Goal: Participate in discussion: Engage in conversation with other users on a specific topic

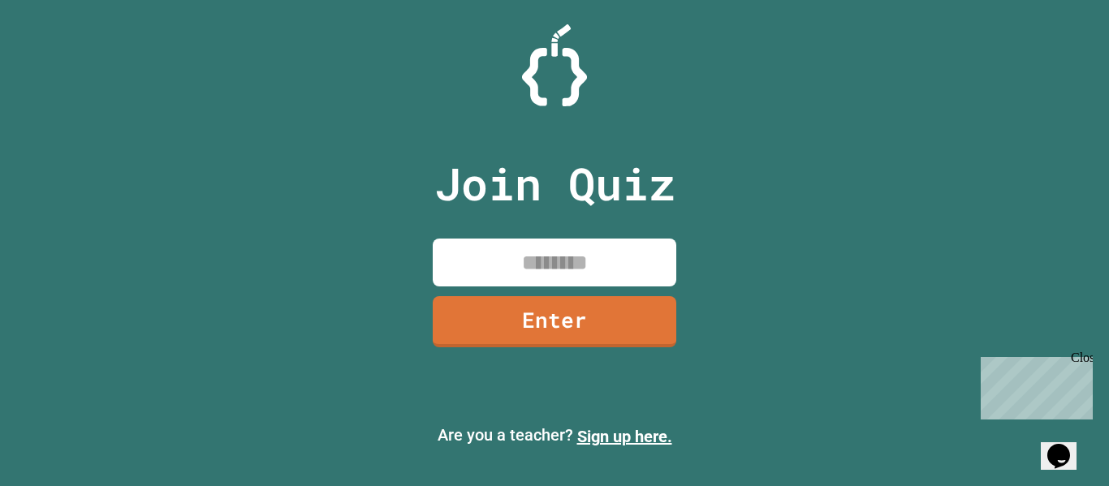
click at [502, 256] on input at bounding box center [554, 263] width 243 height 48
type input "********"
click at [500, 308] on link "Enter" at bounding box center [554, 321] width 246 height 52
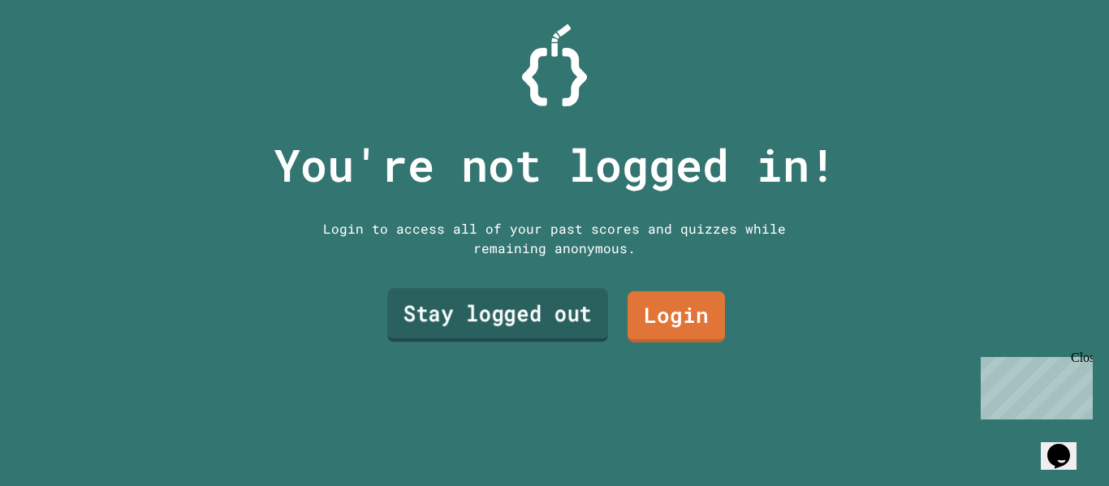
click at [488, 313] on link "Stay logged out" at bounding box center [497, 315] width 221 height 54
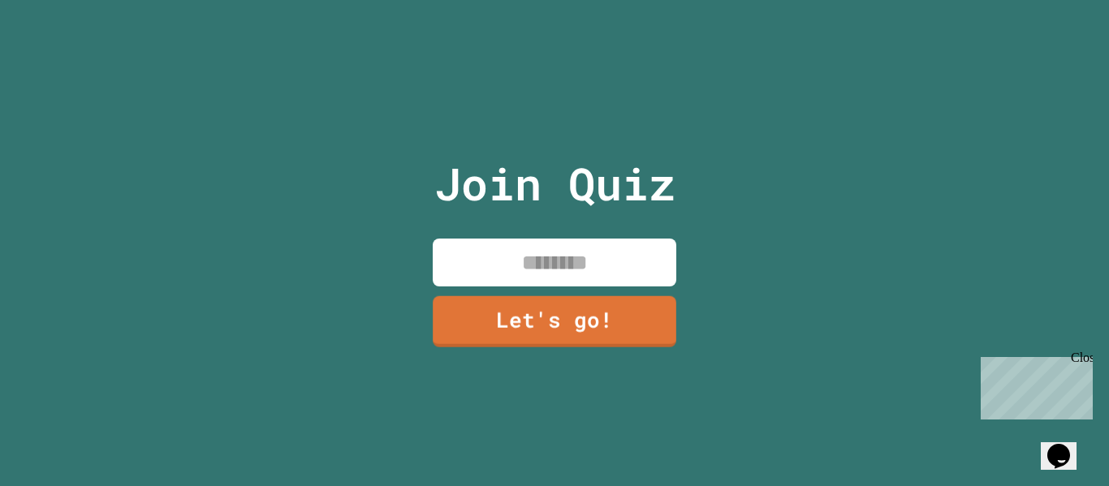
click at [507, 261] on input at bounding box center [554, 263] width 243 height 48
type input "*"
type input "******"
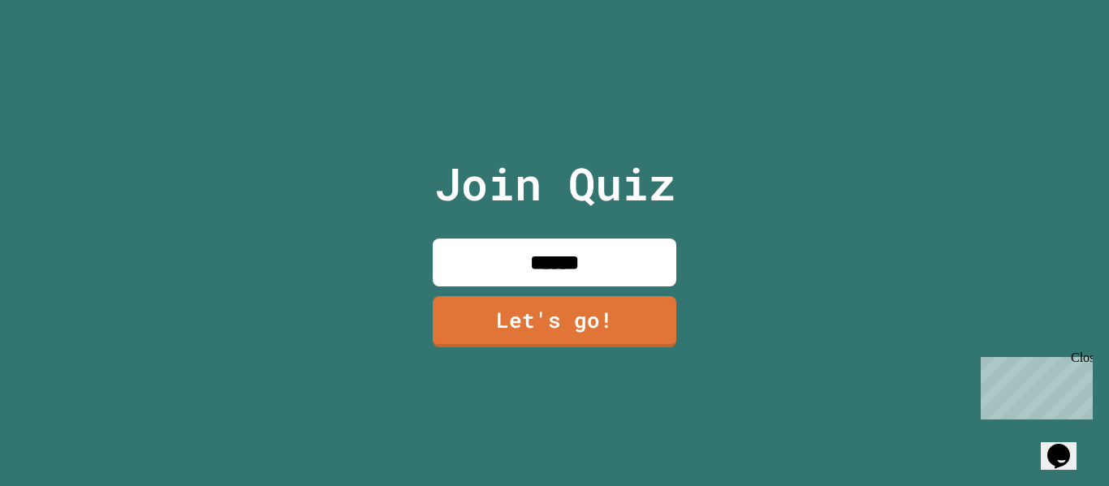
click at [399, 270] on div "Join Quiz ****** Let's go!" at bounding box center [554, 243] width 1109 height 486
click at [468, 295] on link "Let's go!" at bounding box center [554, 320] width 236 height 54
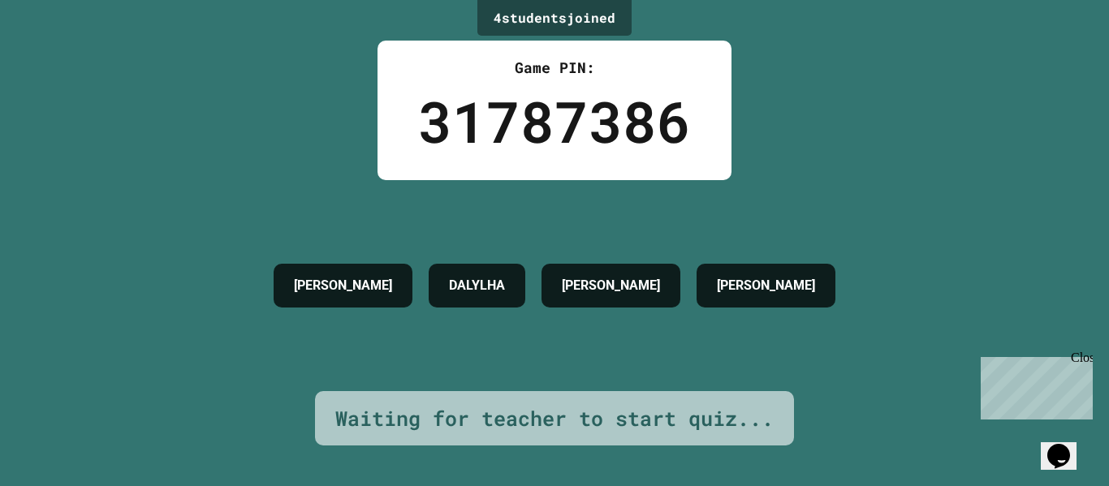
click at [1089, 353] on div "Close" at bounding box center [1080, 361] width 20 height 20
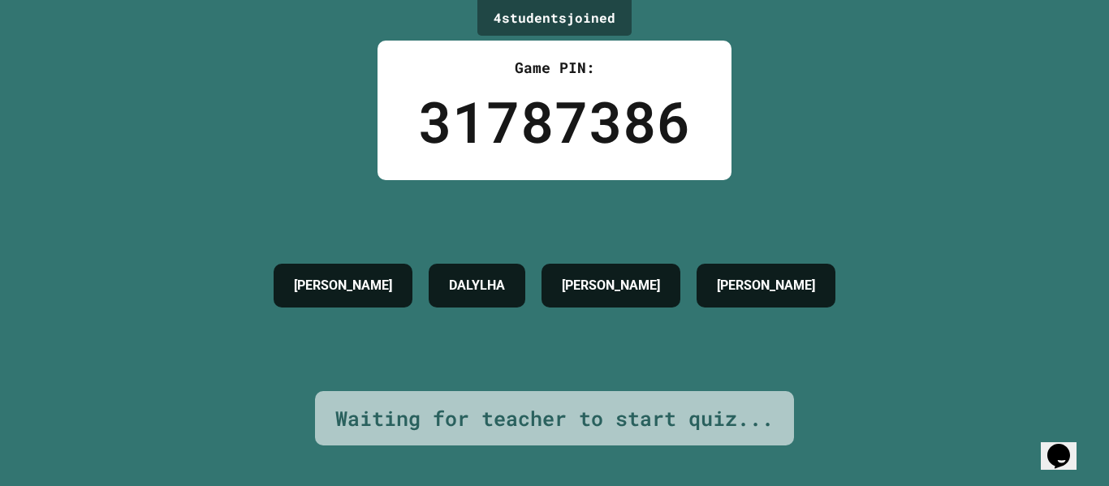
click at [1069, 444] on icon "Chat widget" at bounding box center [1058, 456] width 23 height 24
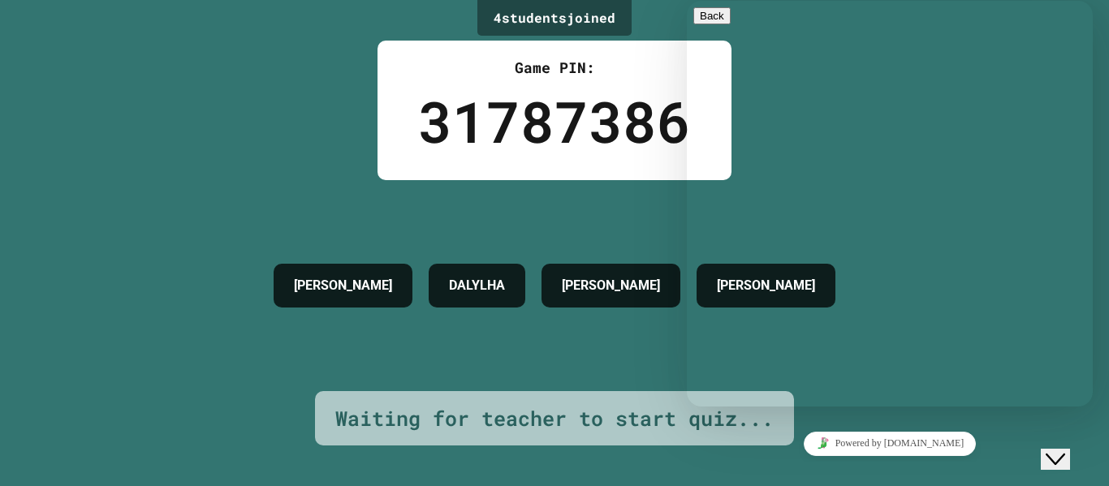
click at [1065, 454] on icon "Chat widget" at bounding box center [1054, 459] width 19 height 11
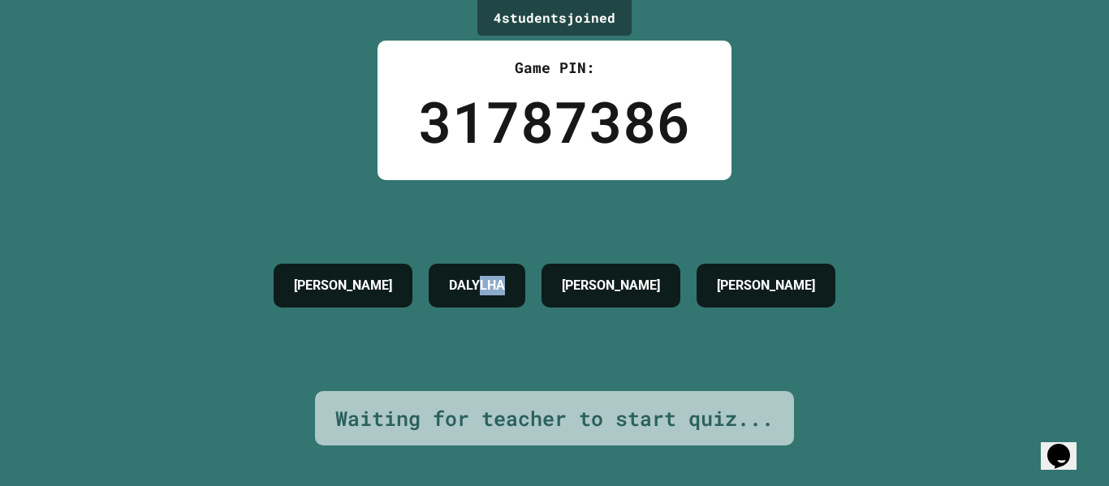
drag, startPoint x: 492, startPoint y: 286, endPoint x: 553, endPoint y: 285, distance: 60.9
click at [525, 285] on div "DALYLHA" at bounding box center [476, 286] width 97 height 44
click at [505, 276] on h4 "DALYLHA" at bounding box center [477, 285] width 56 height 19
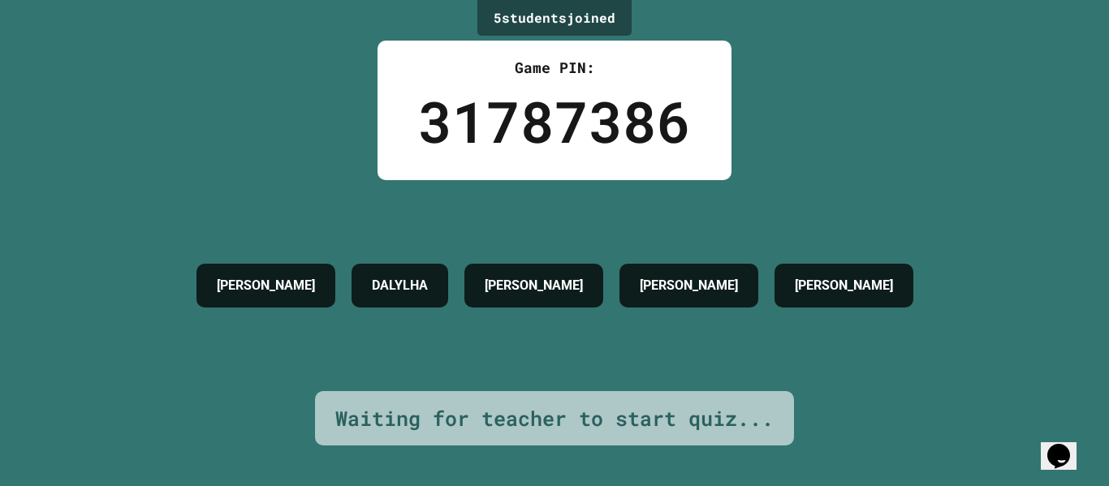
click at [854, 125] on div "5 student s joined Game PIN: 31787386 [PERSON_NAME] [PERSON_NAME] Waiting for t…" at bounding box center [554, 243] width 1109 height 486
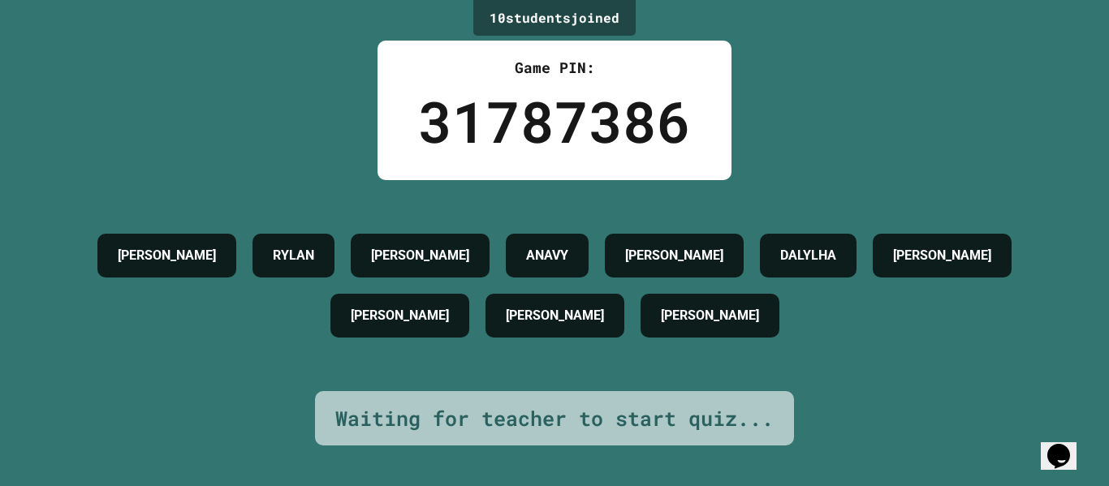
click at [41, 157] on div "10 student s joined Game PIN: 31787386 [PERSON_NAME] [PERSON_NAME] [PERSON_NAME…" at bounding box center [554, 243] width 1109 height 486
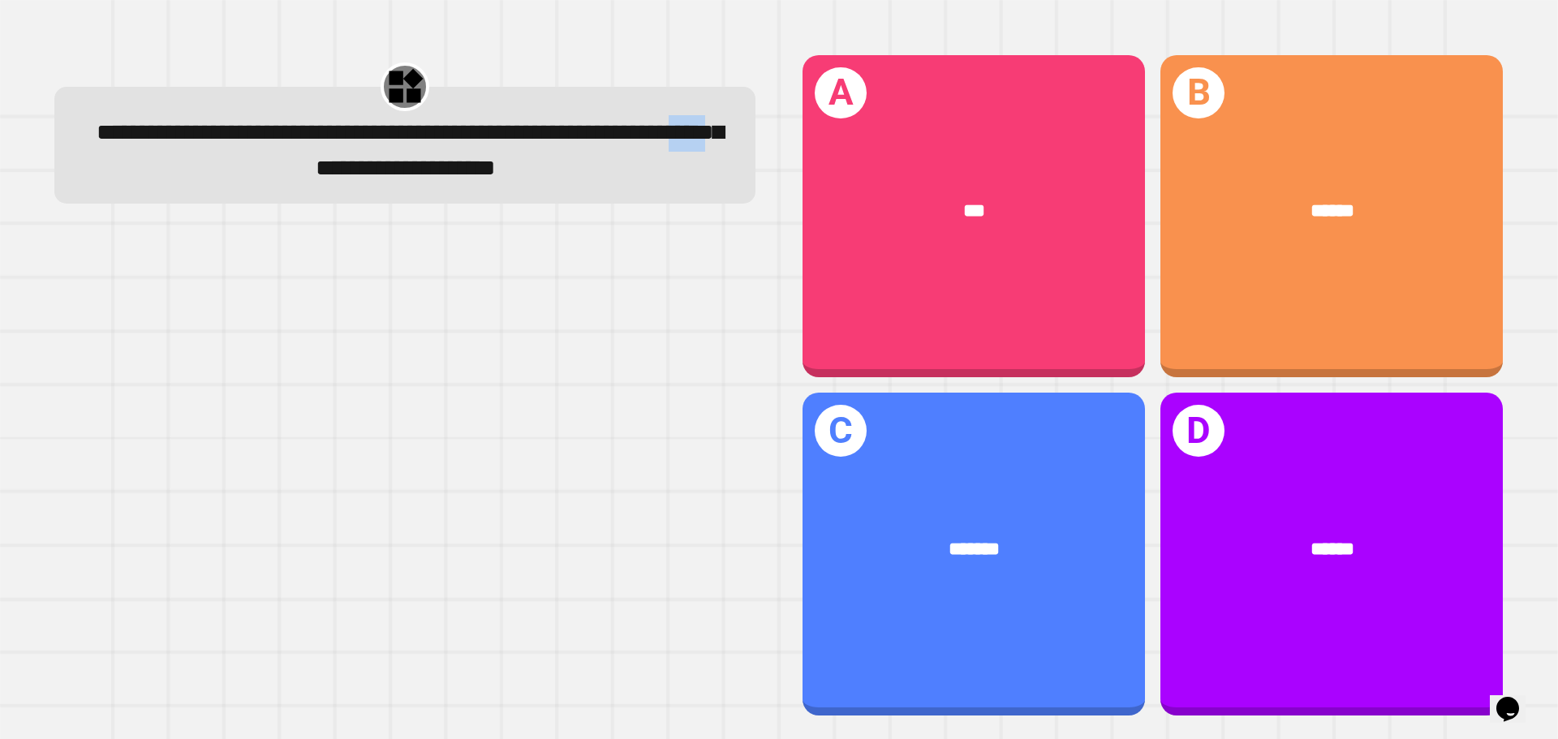
drag, startPoint x: 416, startPoint y: 168, endPoint x: 477, endPoint y: 168, distance: 61.7
click at [477, 168] on span "**********" at bounding box center [410, 150] width 627 height 58
click at [478, 167] on span "**********" at bounding box center [410, 150] width 627 height 58
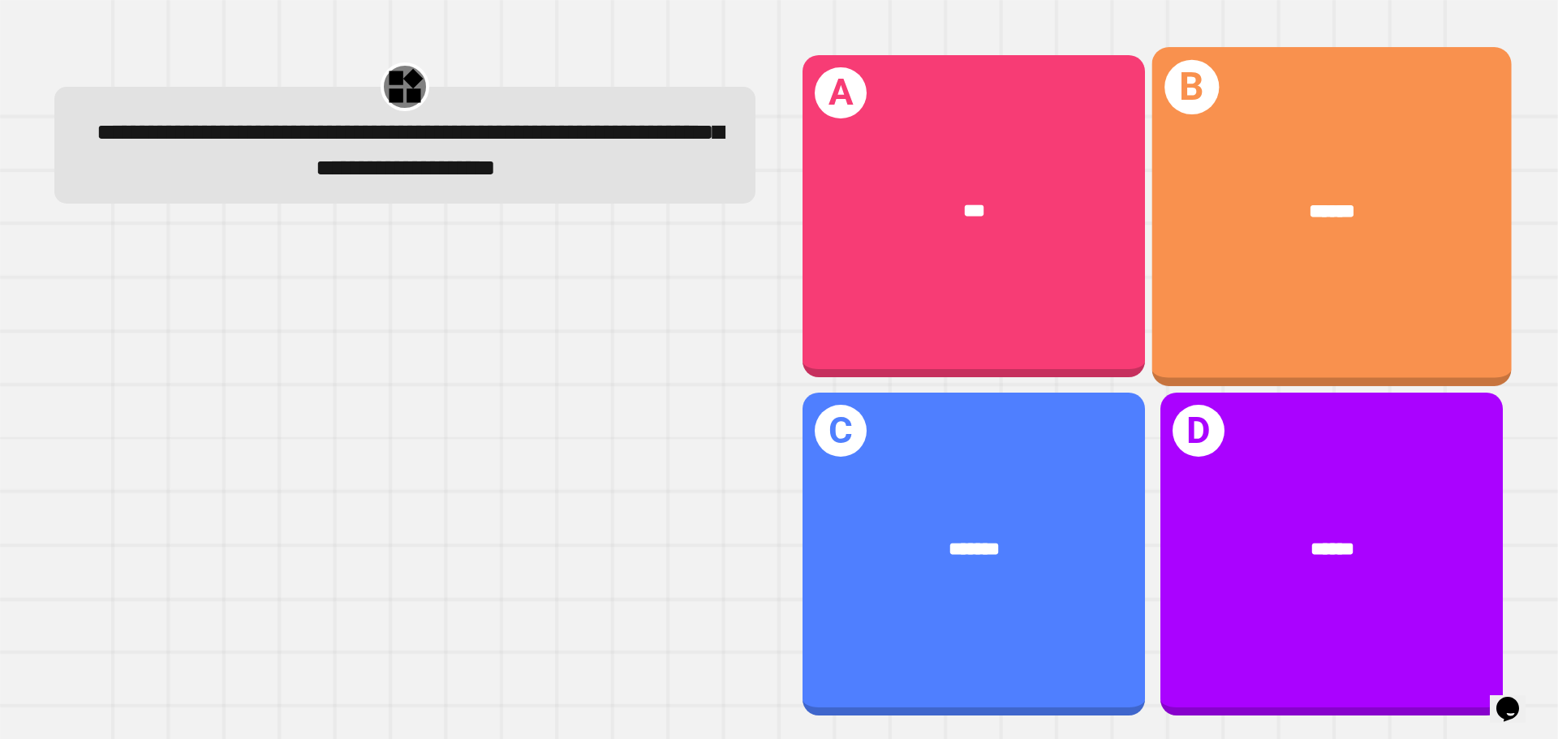
click at [1108, 276] on div "B ******" at bounding box center [1332, 216] width 360 height 338
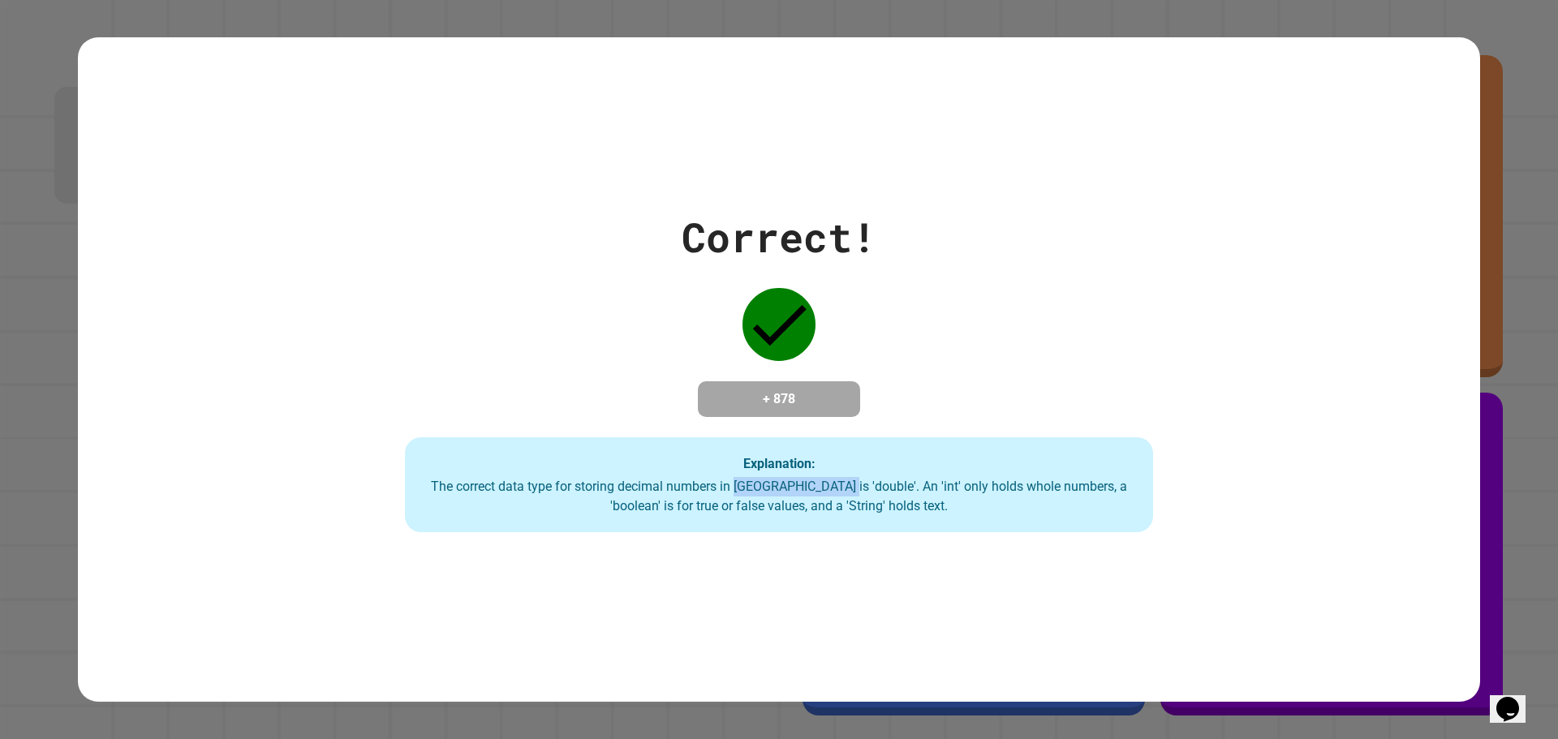
drag, startPoint x: 777, startPoint y: 497, endPoint x: 871, endPoint y: 480, distance: 95.0
click at [871, 480] on div "The correct data type for storing decimal numbers in [GEOGRAPHIC_DATA] is 'doub…" at bounding box center [779, 496] width 717 height 39
drag, startPoint x: 677, startPoint y: 390, endPoint x: 780, endPoint y: 305, distance: 133.7
click at [780, 305] on div "Correct! + 878 Explanation: The correct data type for storing decimal numbers i…" at bounding box center [779, 370] width 1070 height 326
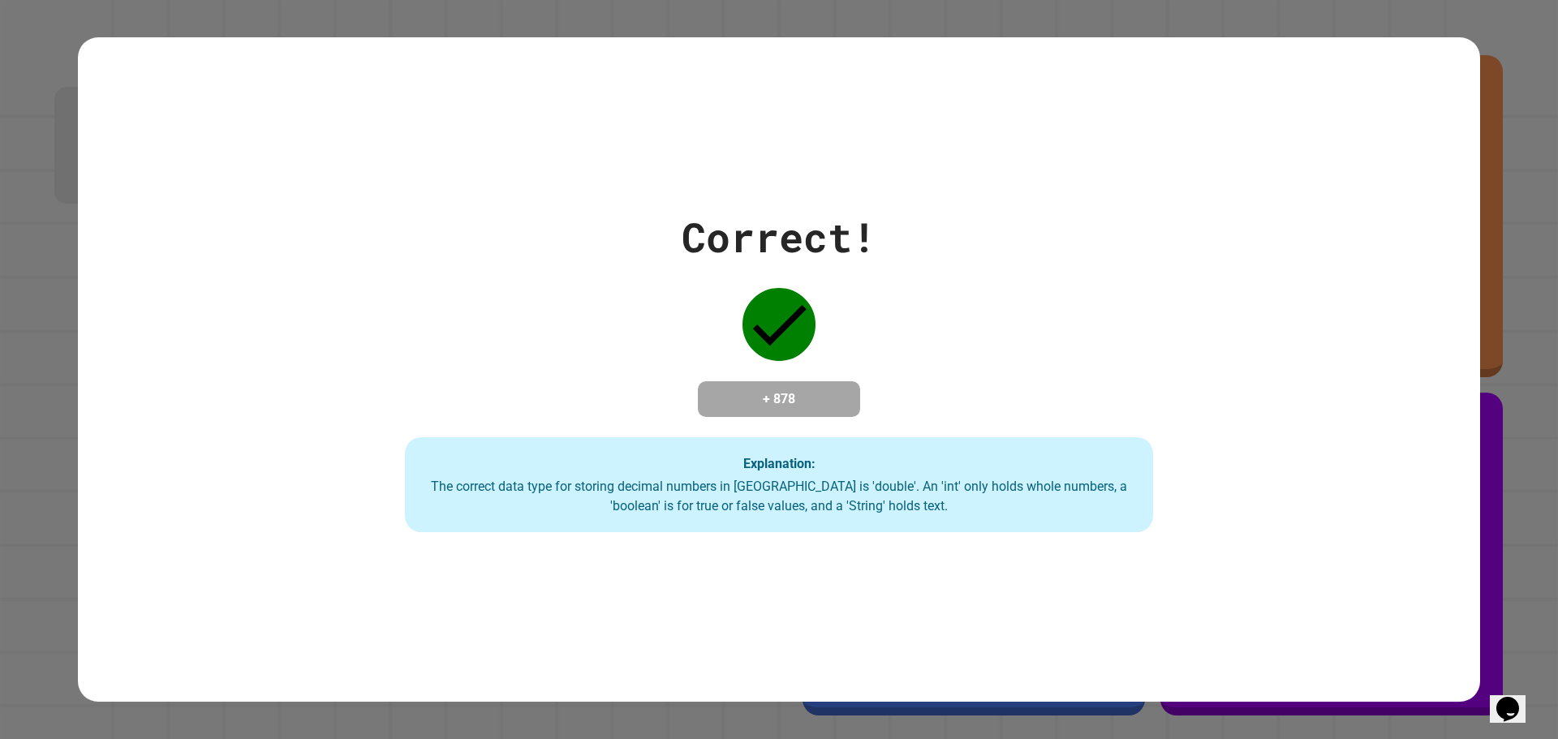
click at [721, 390] on h4 "+ 878" at bounding box center [779, 399] width 130 height 19
click at [705, 180] on div "Correct! + 878 Explanation: The correct data type for storing decimal numbers i…" at bounding box center [779, 369] width 1402 height 665
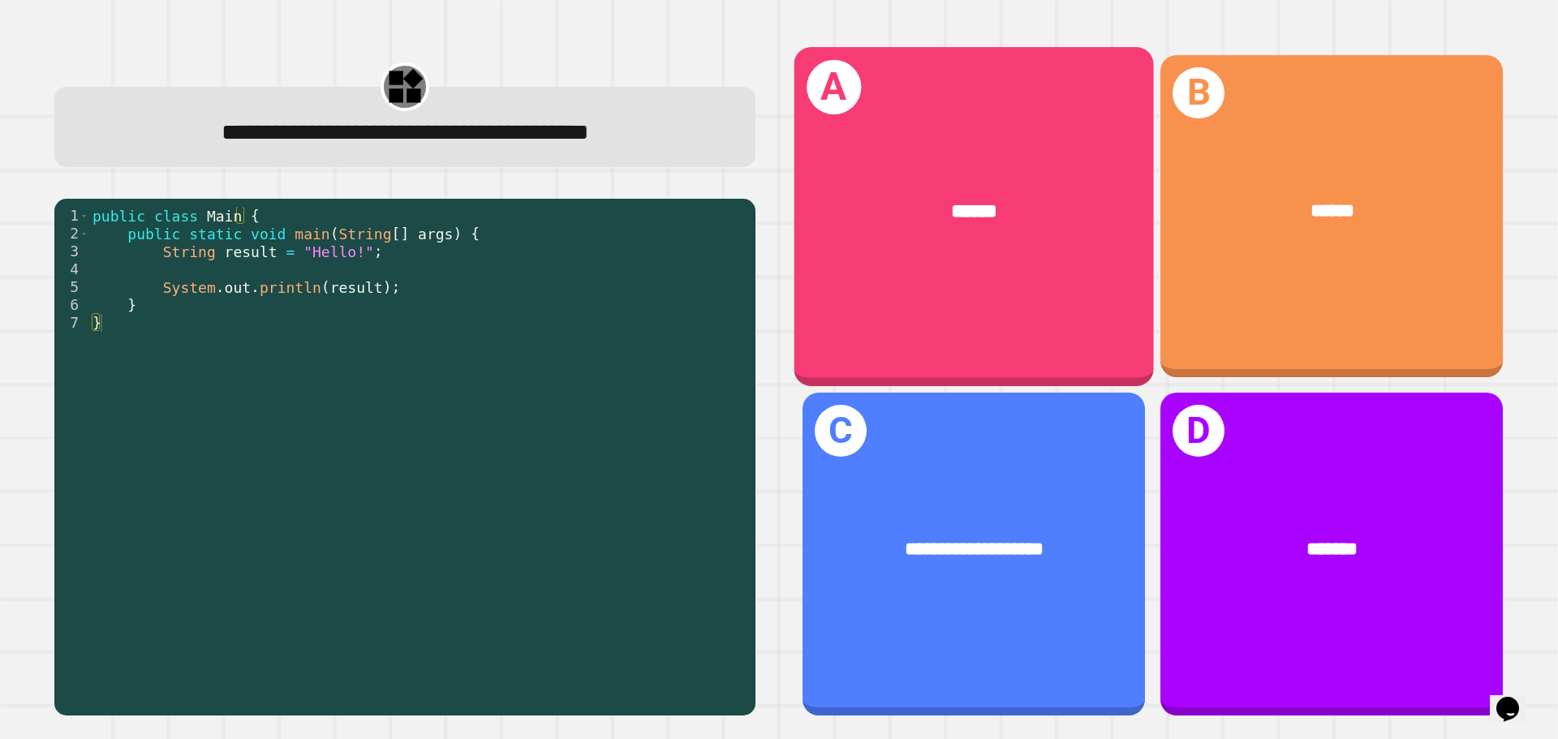
click at [892, 238] on div "******" at bounding box center [974, 211] width 360 height 109
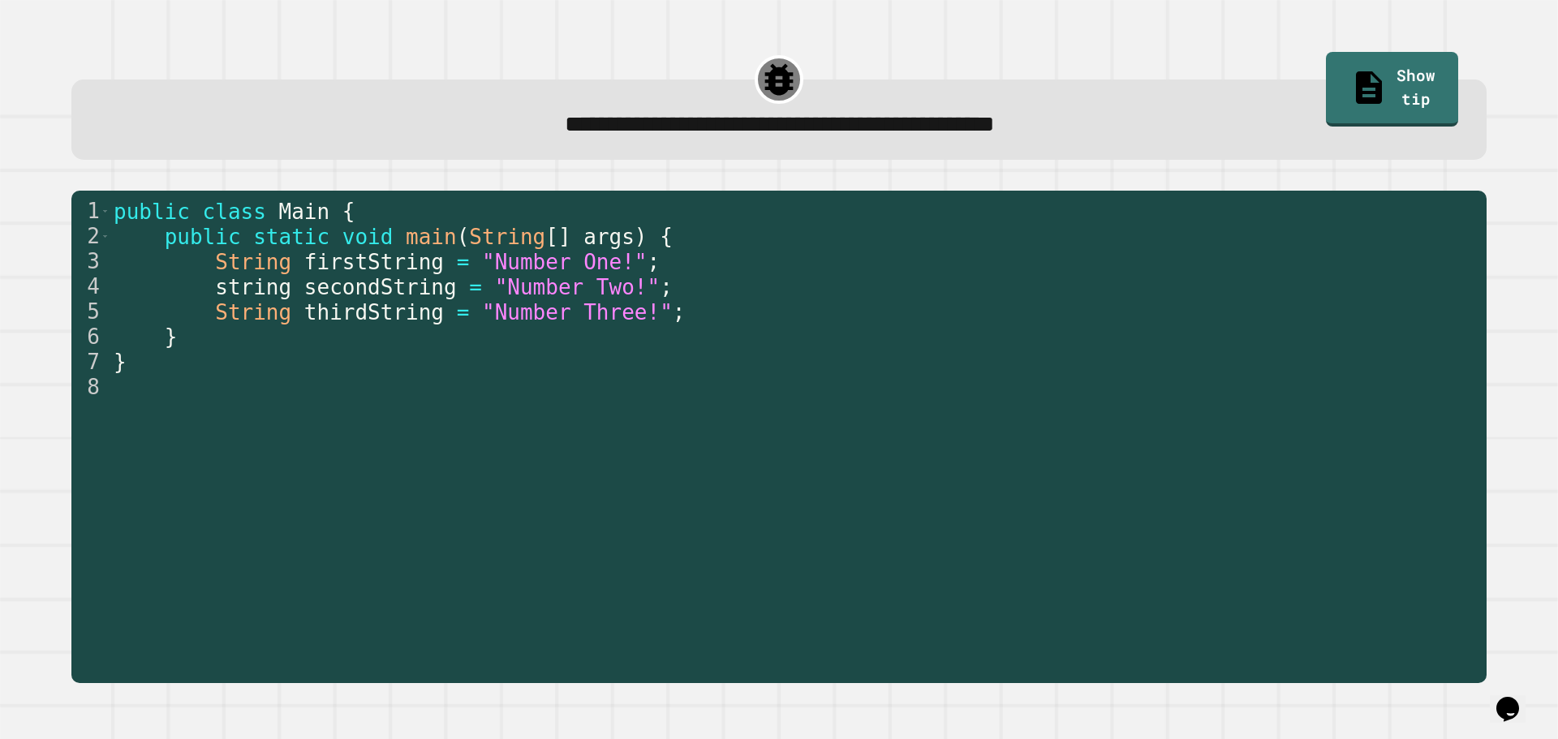
click at [403, 287] on span "secondString" at bounding box center [380, 287] width 153 height 24
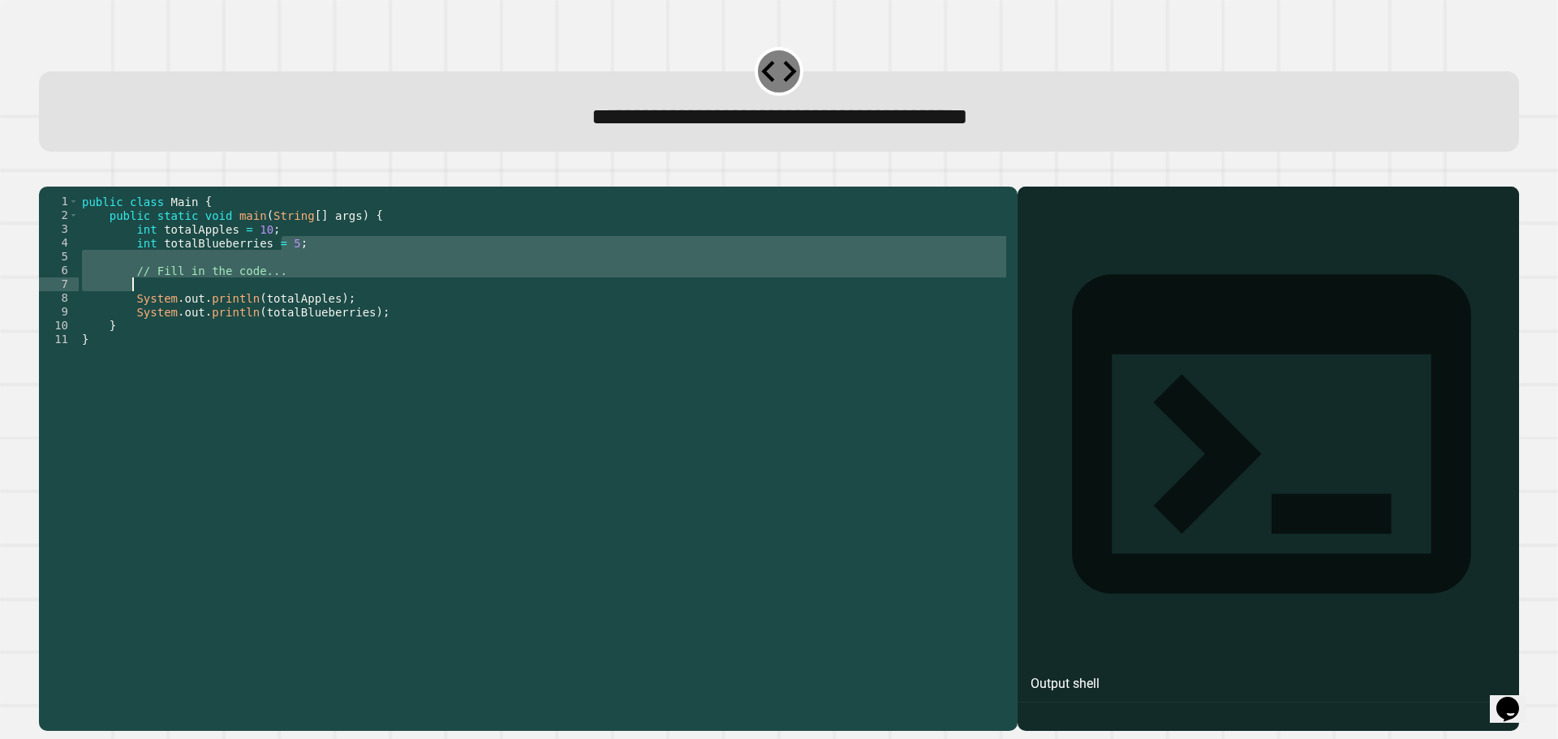
drag, startPoint x: 285, startPoint y: 272, endPoint x: 253, endPoint y: 299, distance: 41.5
click at [253, 299] on div "public class Main { public static void main ( String [ ] args ) { int totalAppl…" at bounding box center [544, 443] width 931 height 497
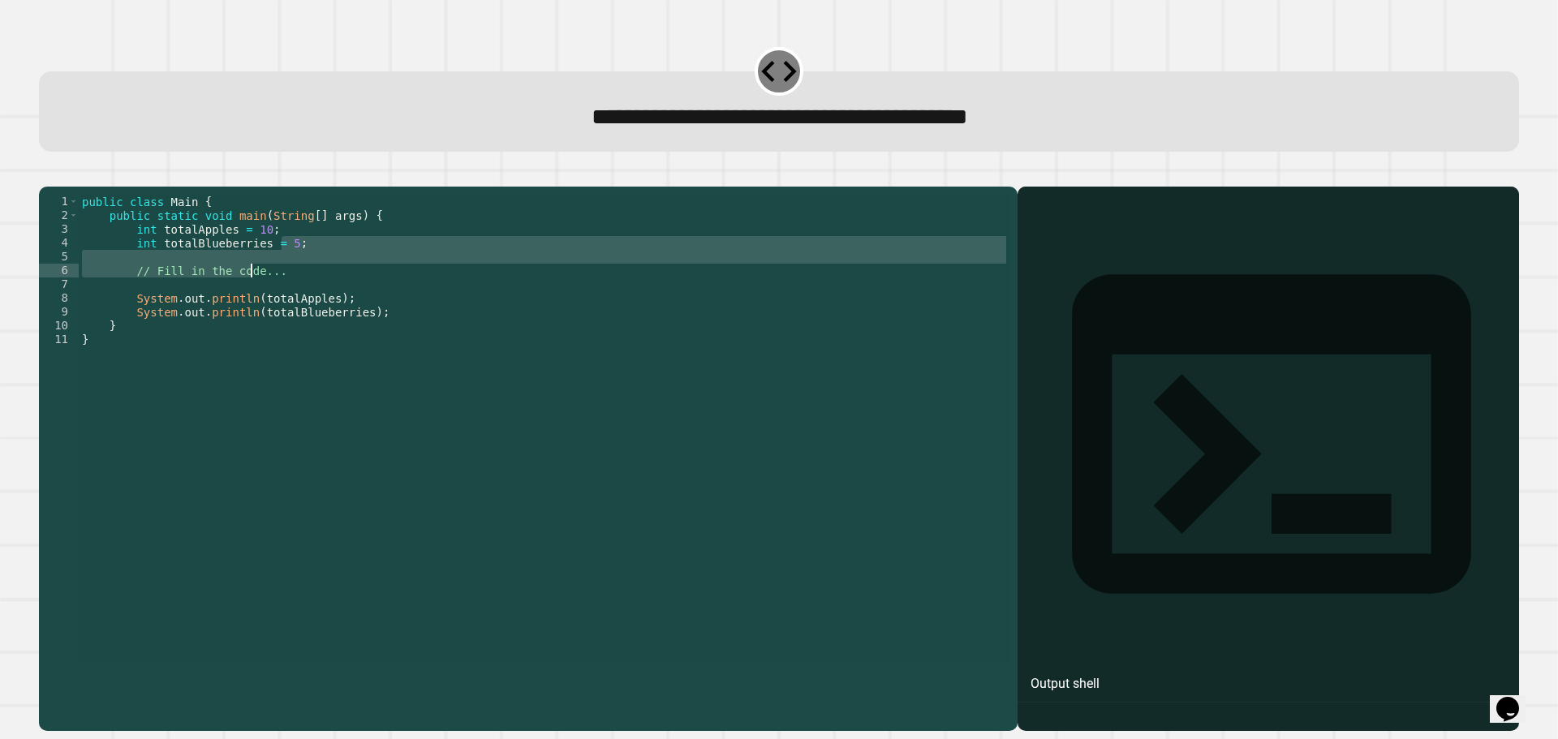
click at [264, 286] on div "public class Main { public static void main ( String [ ] args ) { int totalAppl…" at bounding box center [544, 429] width 931 height 469
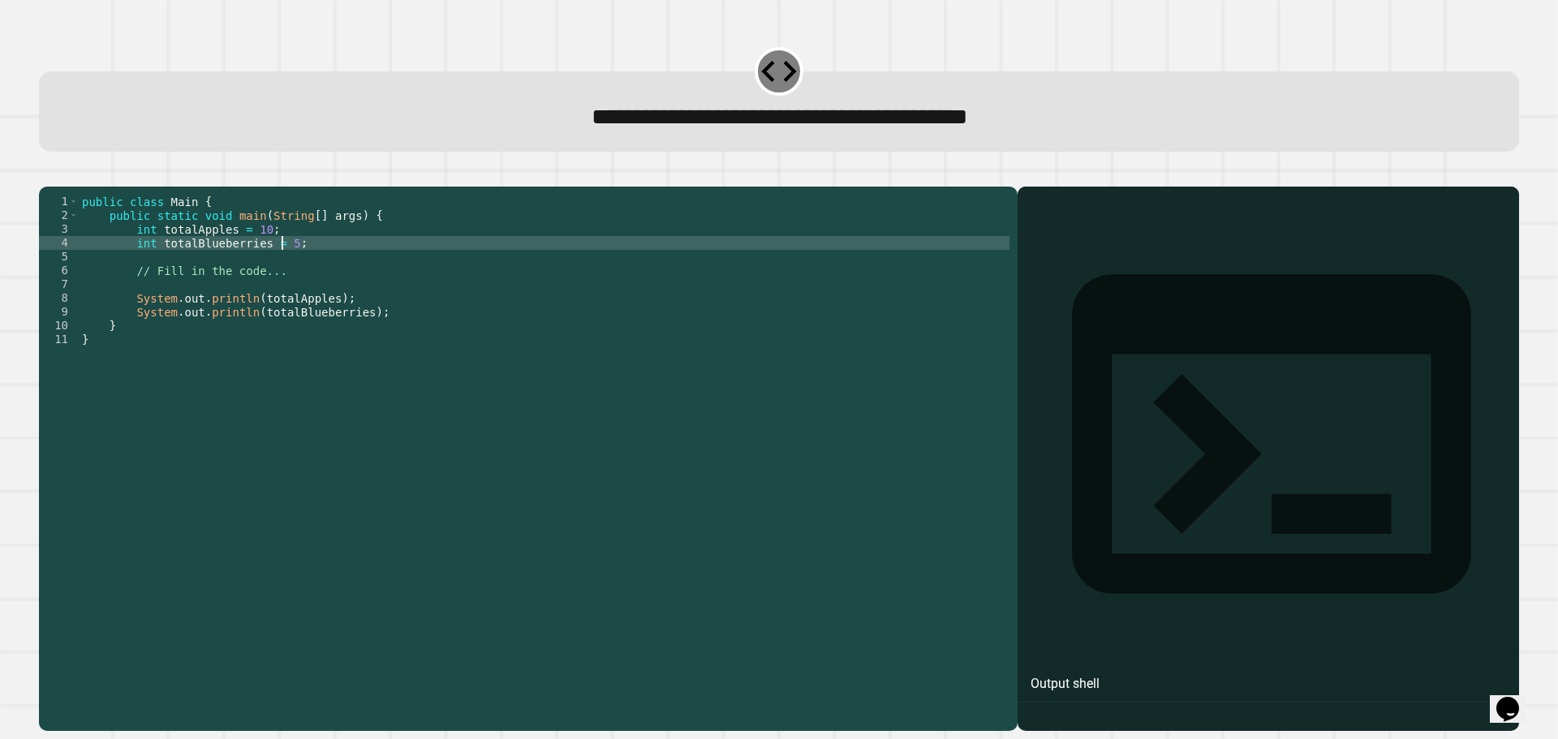
click at [280, 265] on div "public class Main { public static void main ( String [ ] args ) { int totalAppl…" at bounding box center [544, 443] width 931 height 497
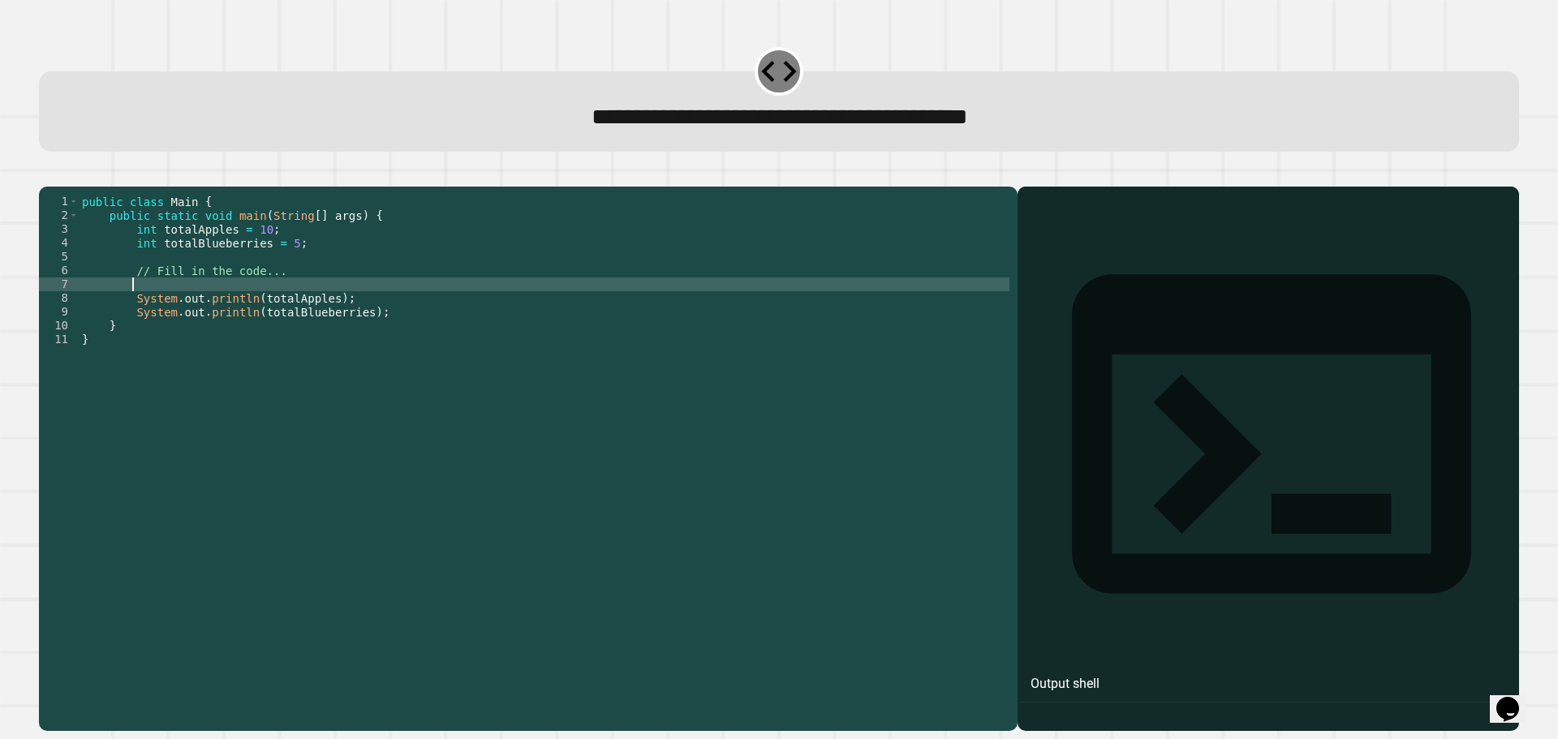
click at [271, 302] on div "public class Main { public static void main ( String [ ] args ) { int totalAppl…" at bounding box center [544, 443] width 931 height 497
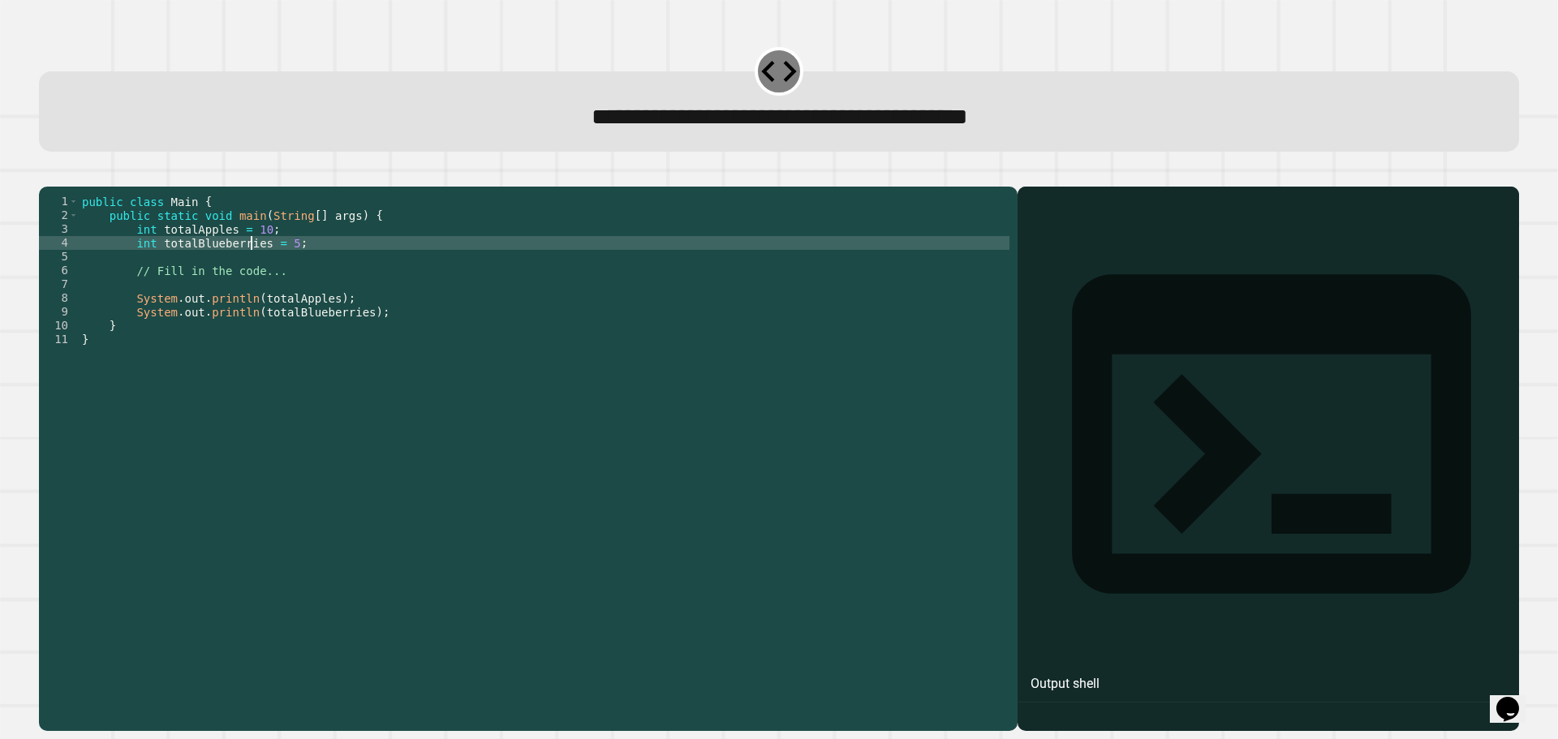
click at [250, 273] on div "public class Main { public static void main ( String [ ] args ) { int totalAppl…" at bounding box center [544, 443] width 931 height 497
click at [287, 266] on div "public class Main { public static void main ( String [ ] args ) { int totalAppl…" at bounding box center [544, 443] width 931 height 497
click at [282, 265] on div "public class Main { public static void main ( String [ ] args ) { int totalAppl…" at bounding box center [544, 443] width 931 height 497
type textarea "**********"
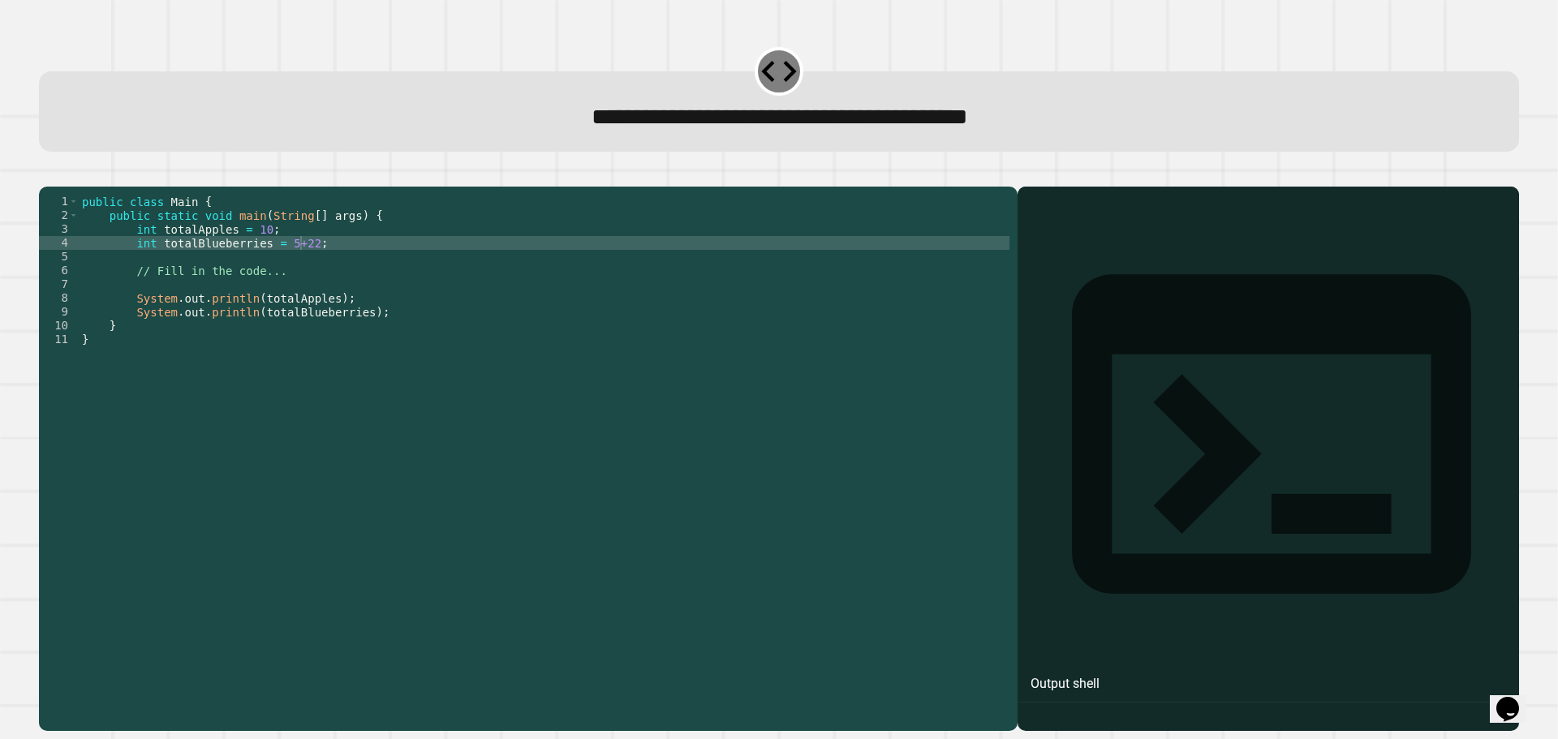
click at [390, 187] on div at bounding box center [779, 176] width 1480 height 19
click at [47, 174] on icon "button" at bounding box center [47, 174] width 0 height 0
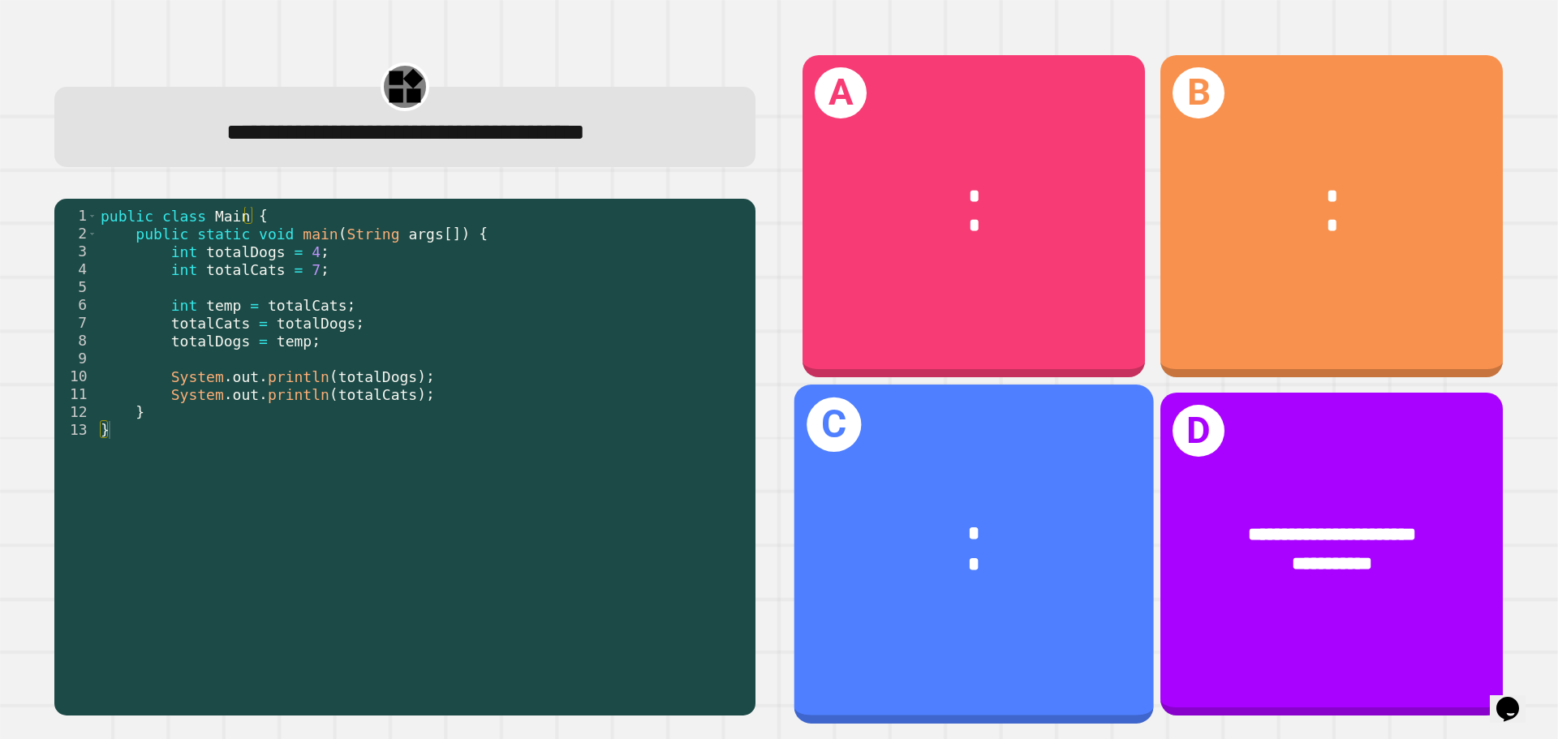
click at [887, 485] on div "*" at bounding box center [974, 534] width 280 height 30
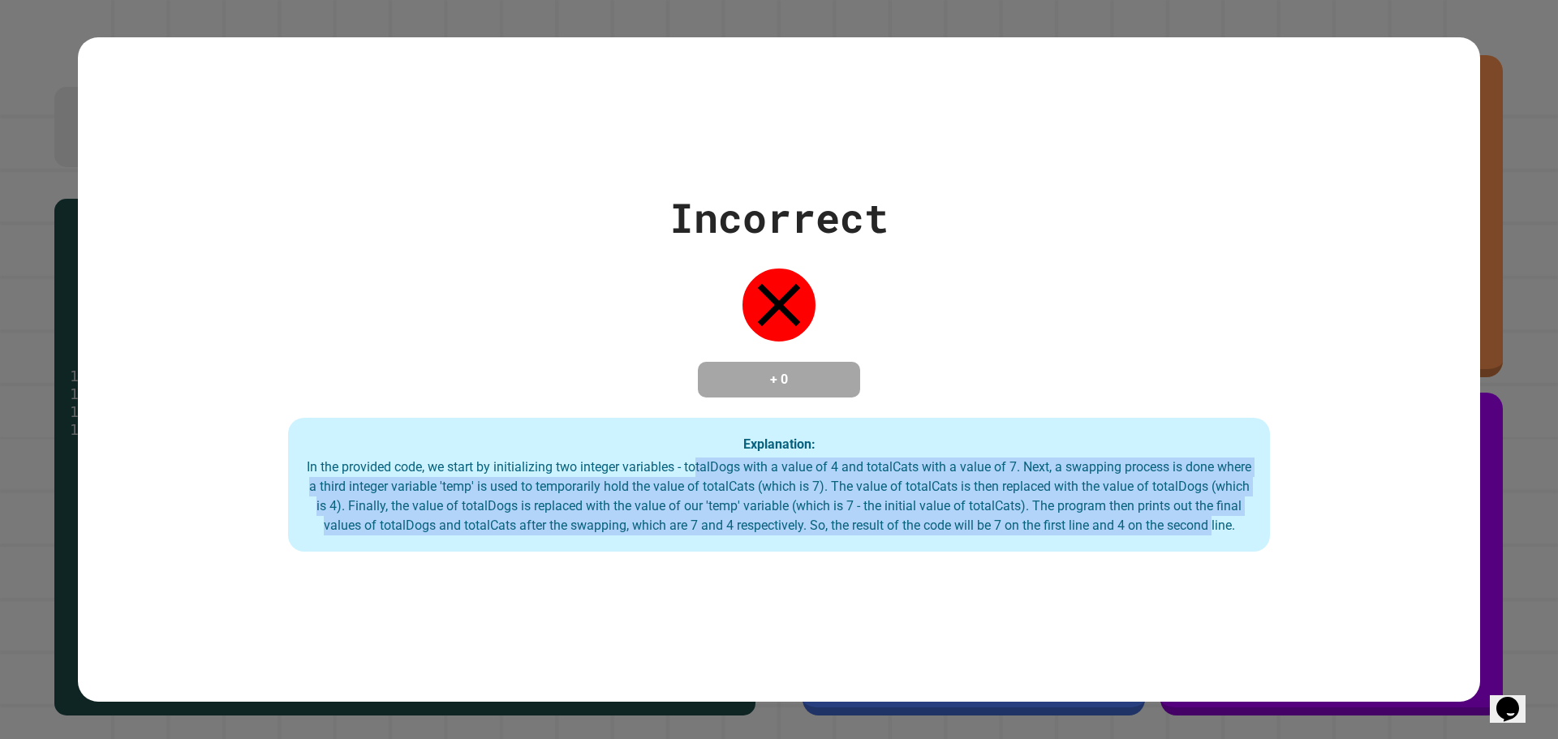
drag, startPoint x: 713, startPoint y: 454, endPoint x: 624, endPoint y: 556, distance: 135.7
click at [624, 485] on div "Explanation: In the provided code, we start by initializing two integer variabl…" at bounding box center [779, 485] width 982 height 135
click at [621, 485] on div "Explanation: In the provided code, we start by initializing two integer variabl…" at bounding box center [779, 485] width 982 height 135
drag, startPoint x: 621, startPoint y: 560, endPoint x: 738, endPoint y: 463, distance: 152.1
click at [786, 447] on div "Explanation: In the provided code, we start by initializing two integer variabl…" at bounding box center [779, 485] width 982 height 135
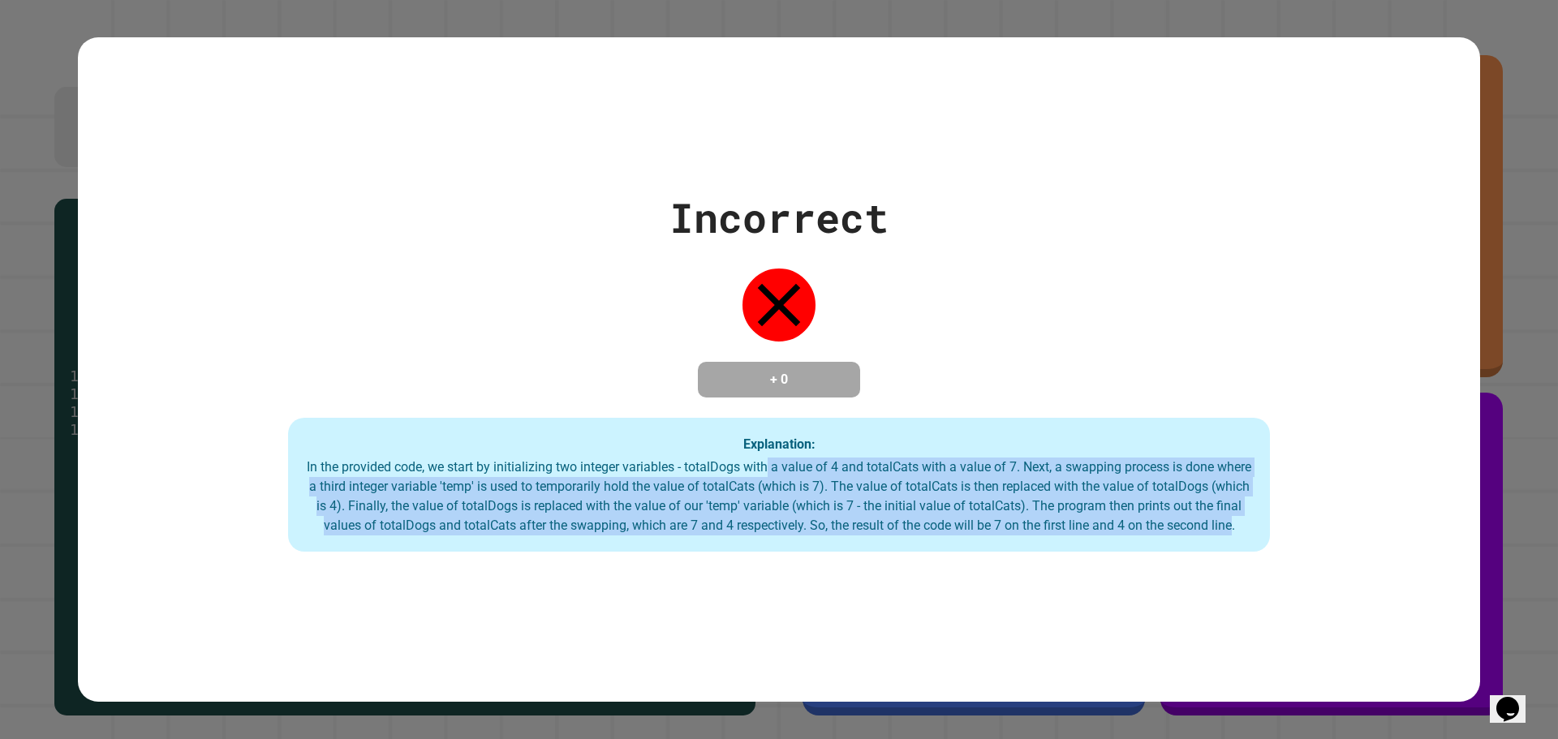
drag, startPoint x: 728, startPoint y: 483, endPoint x: 688, endPoint y: 472, distance: 41.1
click at [688, 472] on div "In the provided code, we start by initializing two integer variables - totalDog…" at bounding box center [778, 497] width 949 height 78
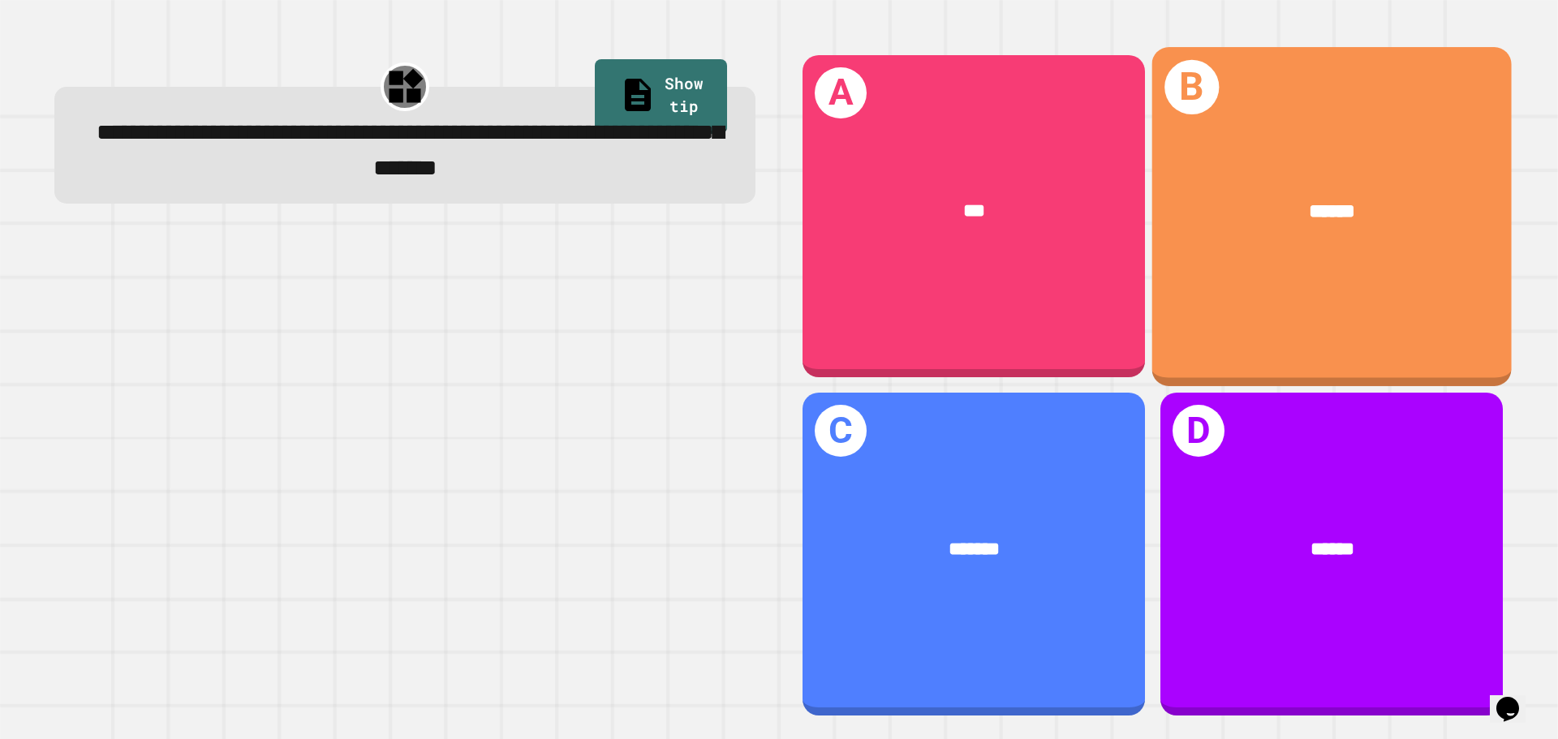
click at [1108, 114] on div "B ******" at bounding box center [1332, 216] width 360 height 338
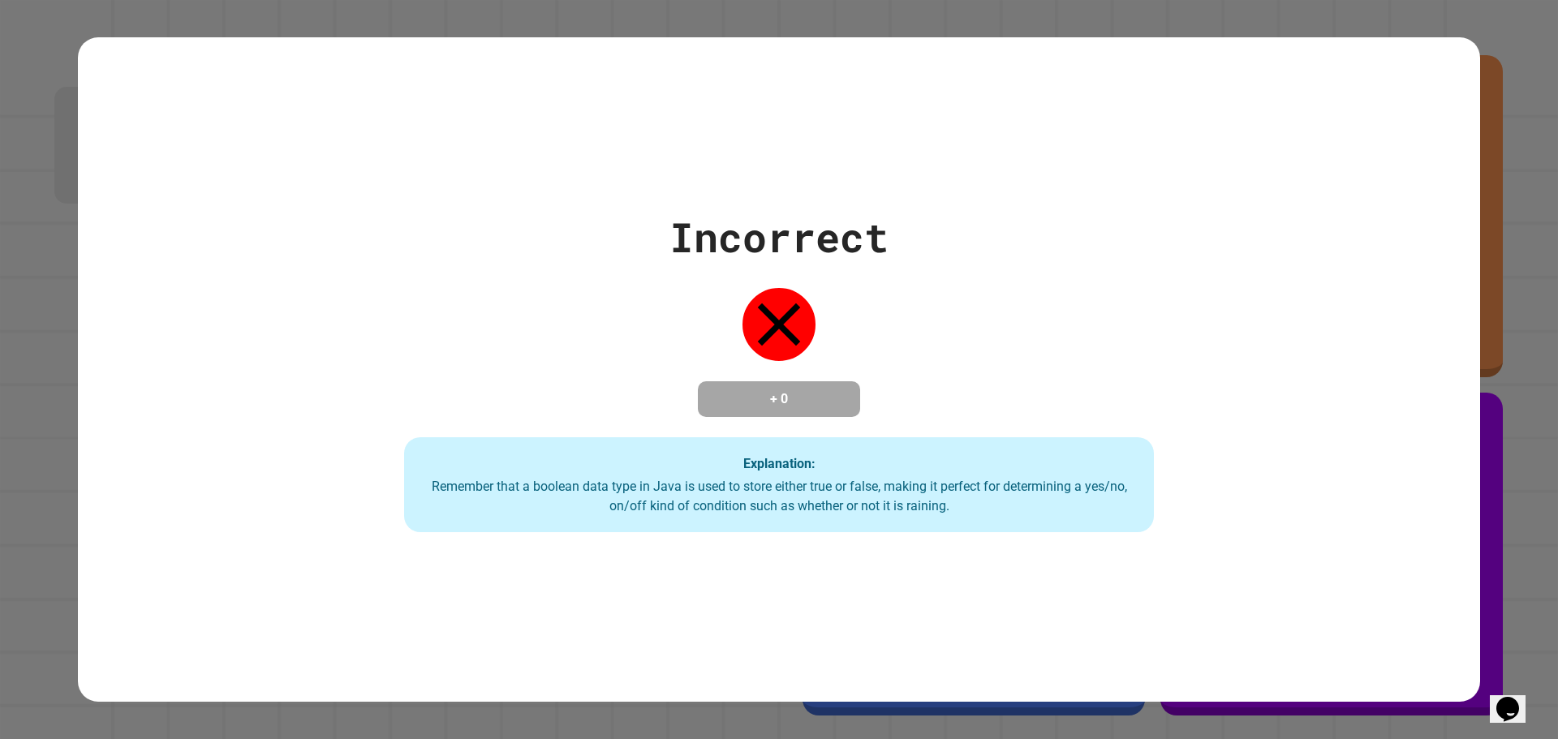
click at [722, 281] on div "Incorrect + 0 Explanation: Remember that a boolean data type in [GEOGRAPHIC_DAT…" at bounding box center [778, 370] width 1071 height 326
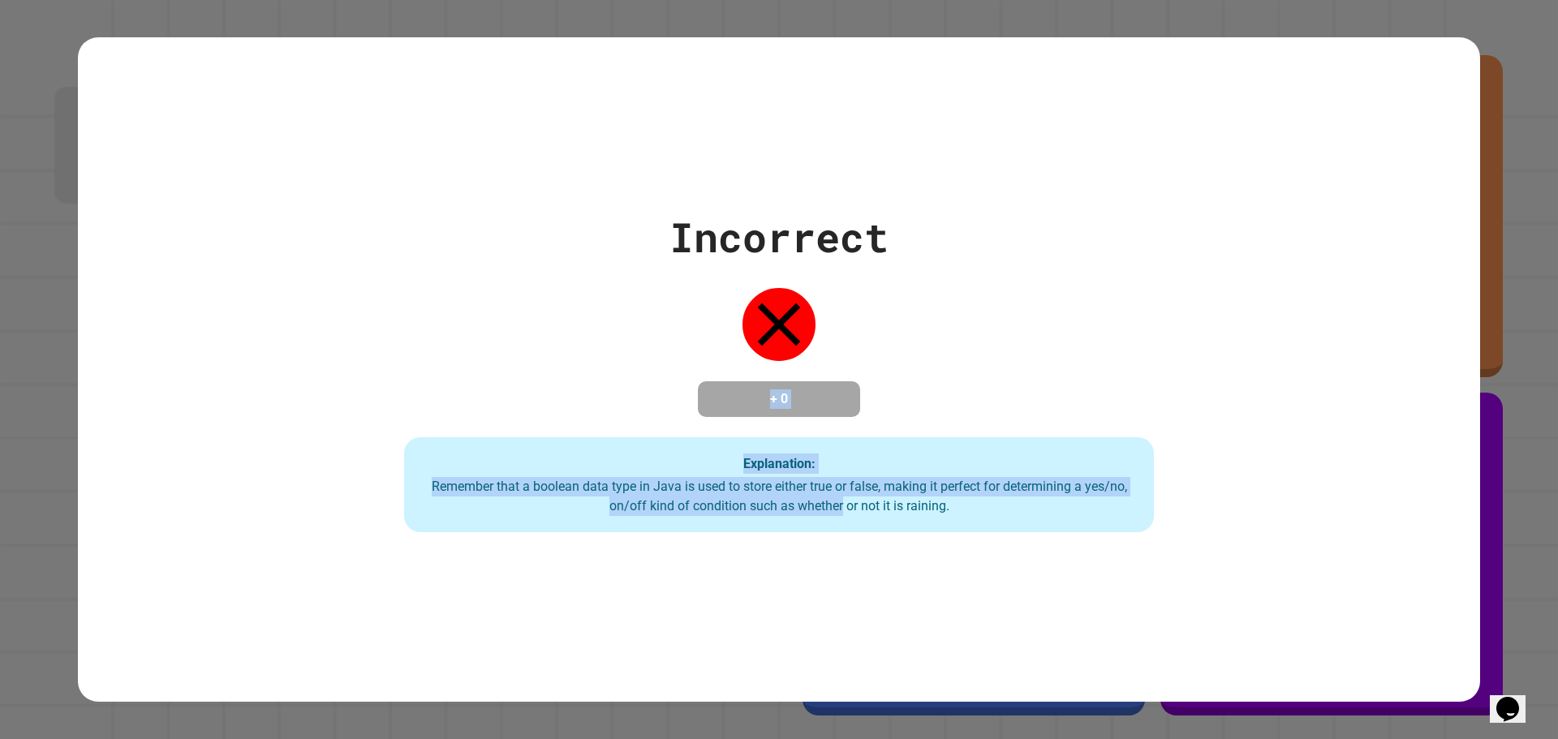
drag, startPoint x: 722, startPoint y: 281, endPoint x: 816, endPoint y: 539, distance: 274.7
click at [816, 485] on div "Incorrect + 0 Explanation: Remember that a boolean data type in [GEOGRAPHIC_DAT…" at bounding box center [779, 369] width 1402 height 665
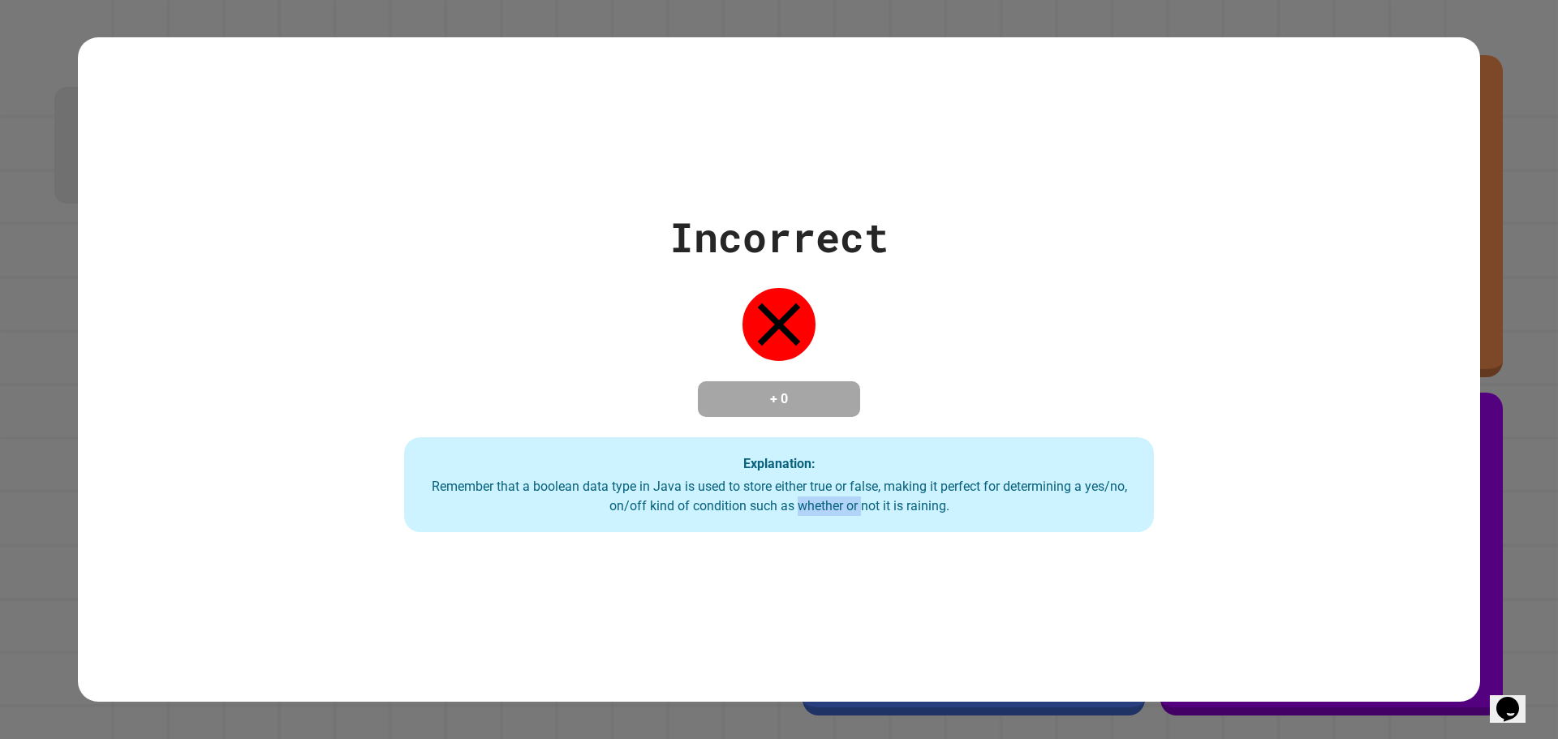
drag, startPoint x: 816, startPoint y: 539, endPoint x: 851, endPoint y: 511, distance: 44.5
click at [851, 485] on div "Incorrect + 0 Explanation: Remember that a boolean data type in [GEOGRAPHIC_DAT…" at bounding box center [779, 369] width 1402 height 665
click at [851, 485] on div "Remember that a boolean data type in Java is used to store either true or false…" at bounding box center [778, 496] width 717 height 39
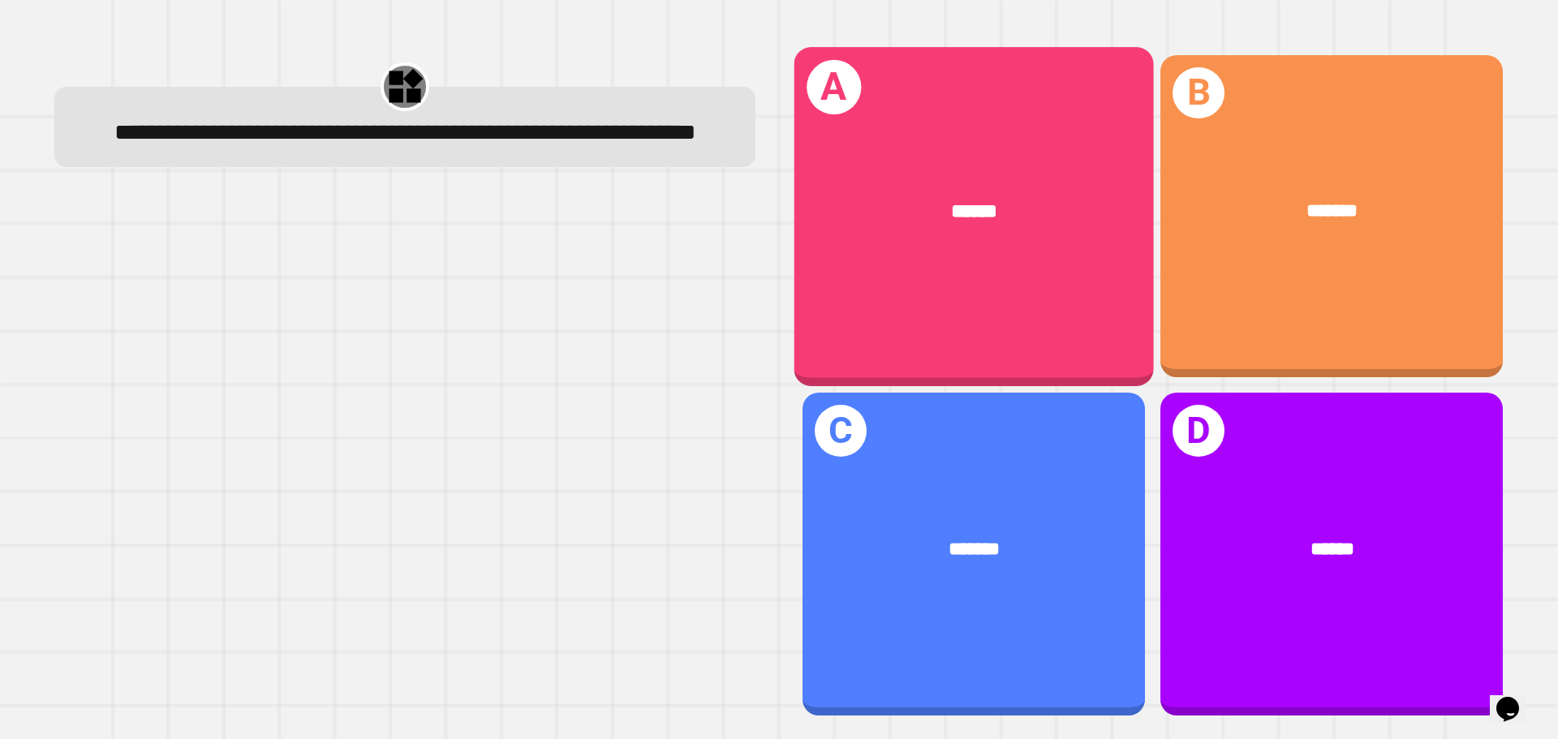
click at [827, 245] on div "******" at bounding box center [974, 211] width 360 height 109
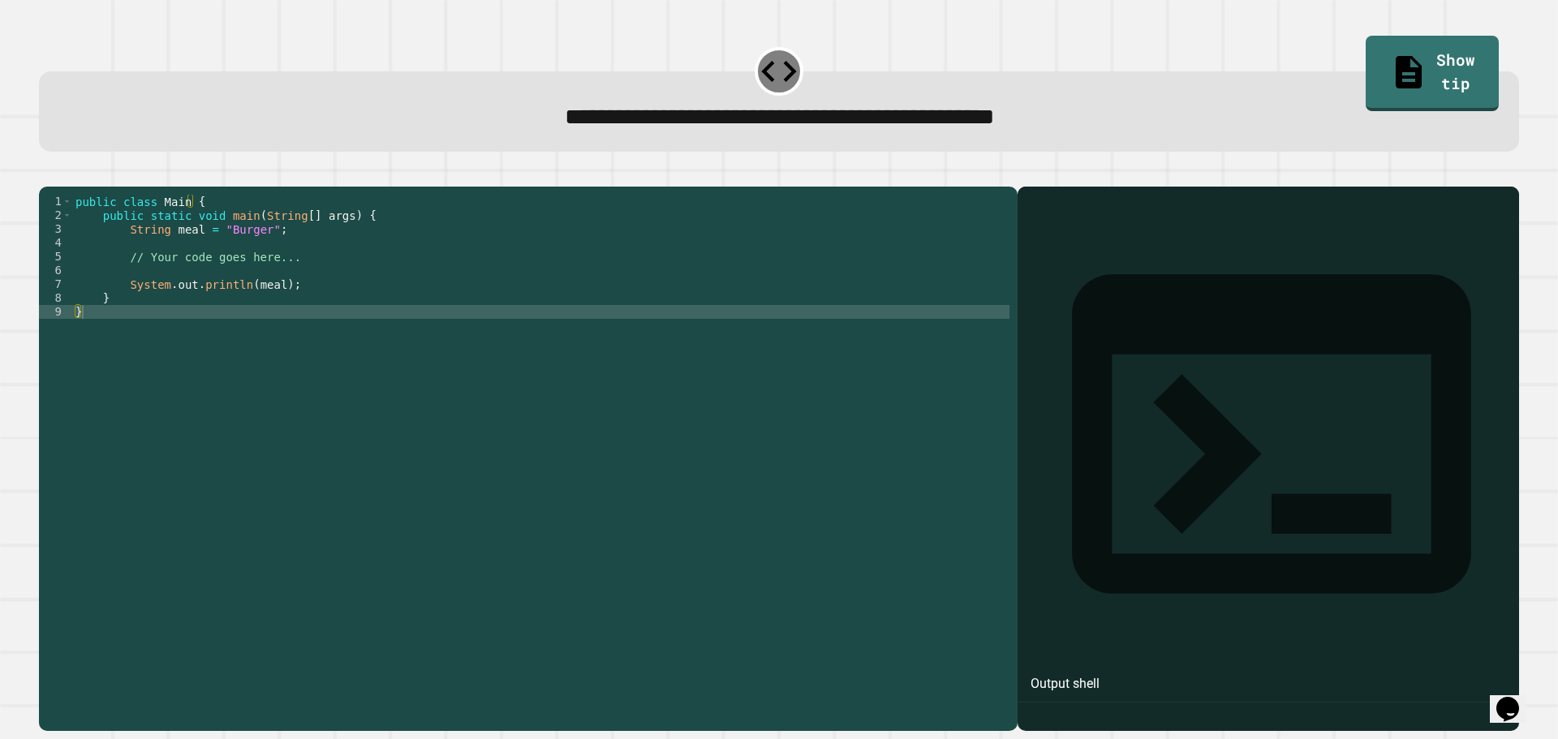
click at [226, 291] on div "public class Main { public static void main ( String [ ] args ) { String meal =…" at bounding box center [540, 443] width 937 height 497
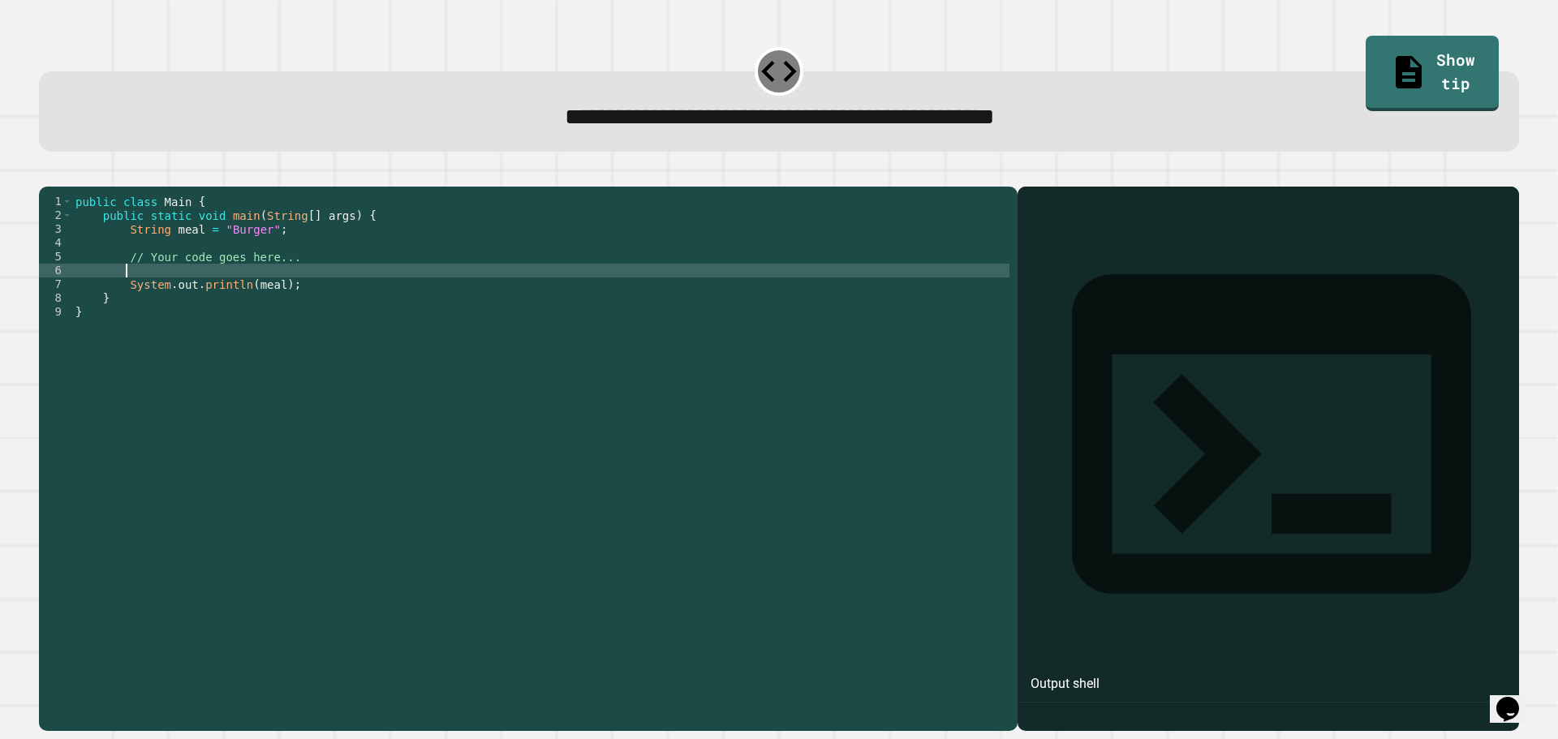
click at [167, 306] on div "public class Main { public static void main ( String [ ] args ) { String meal =…" at bounding box center [540, 443] width 937 height 497
click at [280, 288] on div "public class Main { public static void main ( String [ ] args ) { String meal =…" at bounding box center [540, 443] width 937 height 497
click at [273, 248] on div "public class Main { public static void main ( String [ ] args ) { String meal =…" at bounding box center [540, 443] width 937 height 497
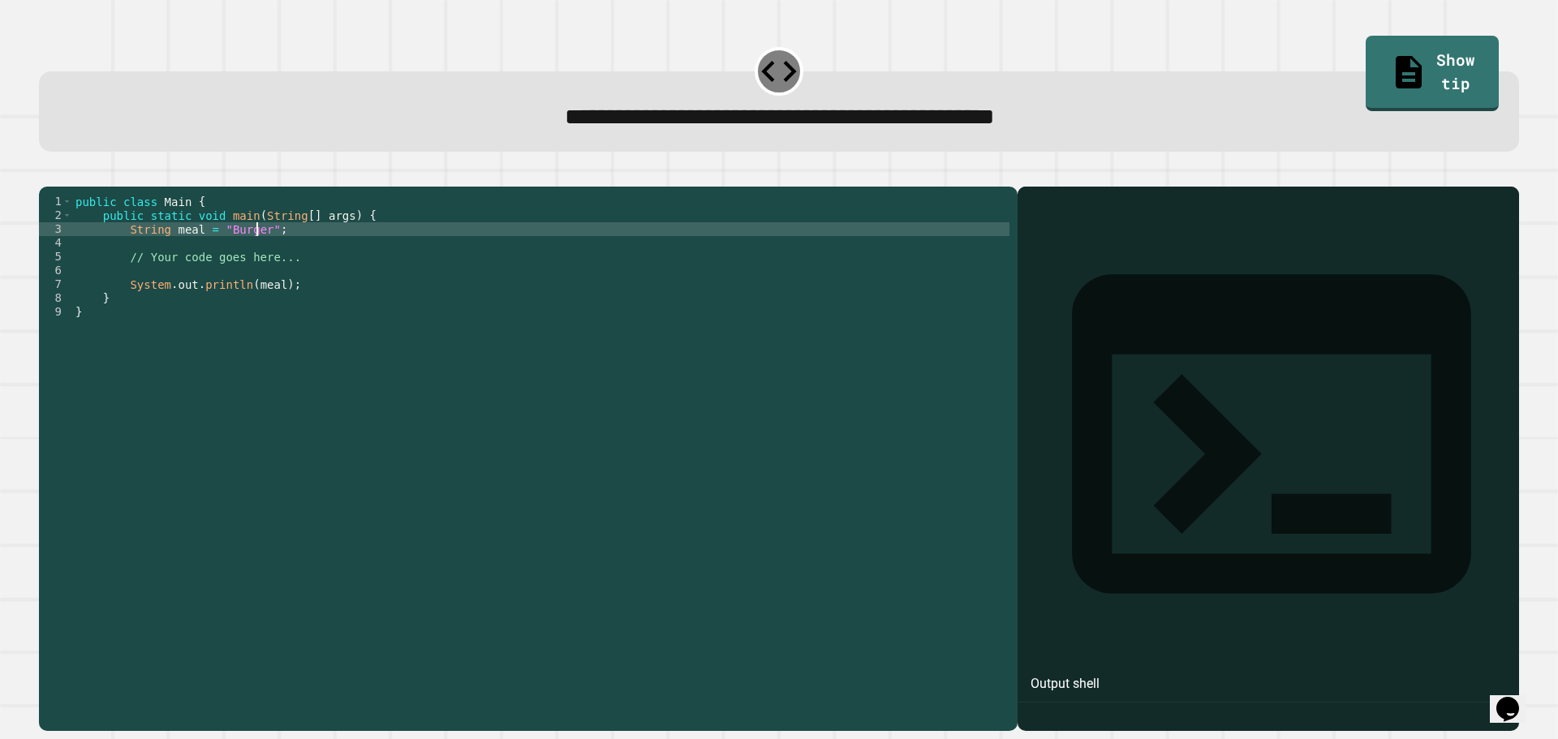
click at [259, 252] on div "public class Main { public static void main ( String [ ] args ) { String meal =…" at bounding box center [540, 443] width 937 height 497
click at [232, 300] on div "public class Main { public static void main ( String [ ] args ) { String meal =…" at bounding box center [540, 443] width 937 height 497
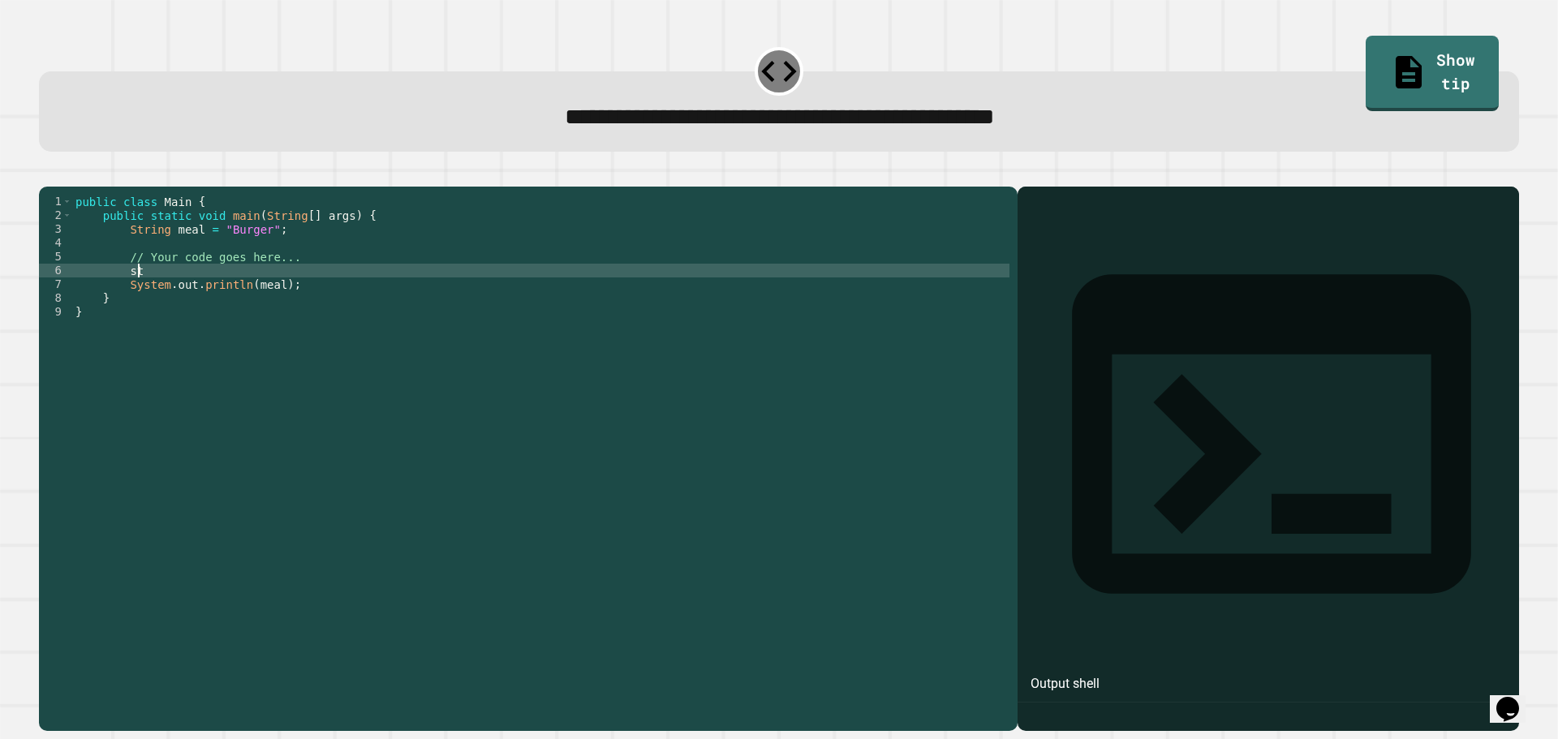
type textarea "*"
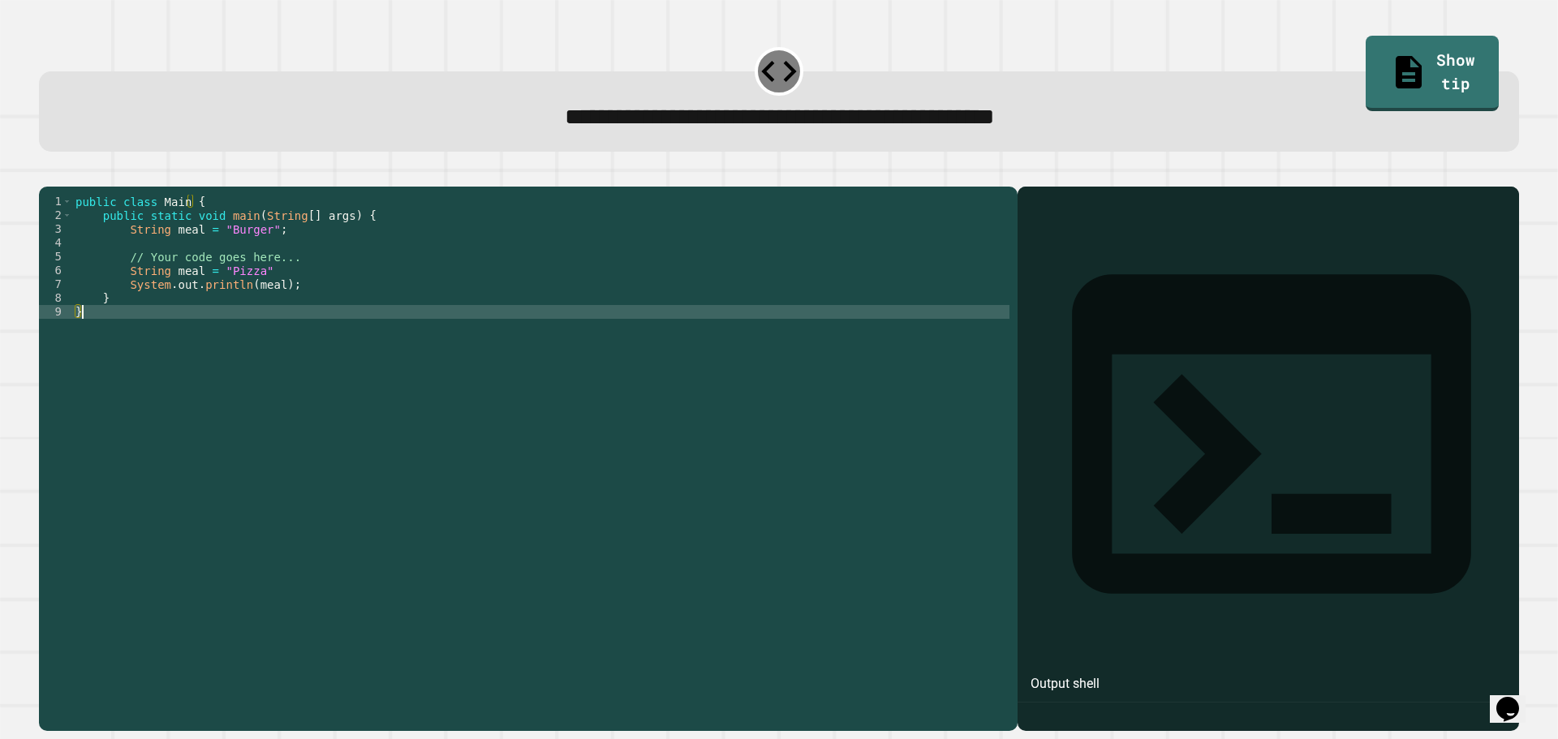
click at [165, 331] on div "public class Main { public static void main ( String [ ] args ) { String meal =…" at bounding box center [540, 443] width 937 height 497
click at [47, 174] on icon "button" at bounding box center [47, 174] width 0 height 0
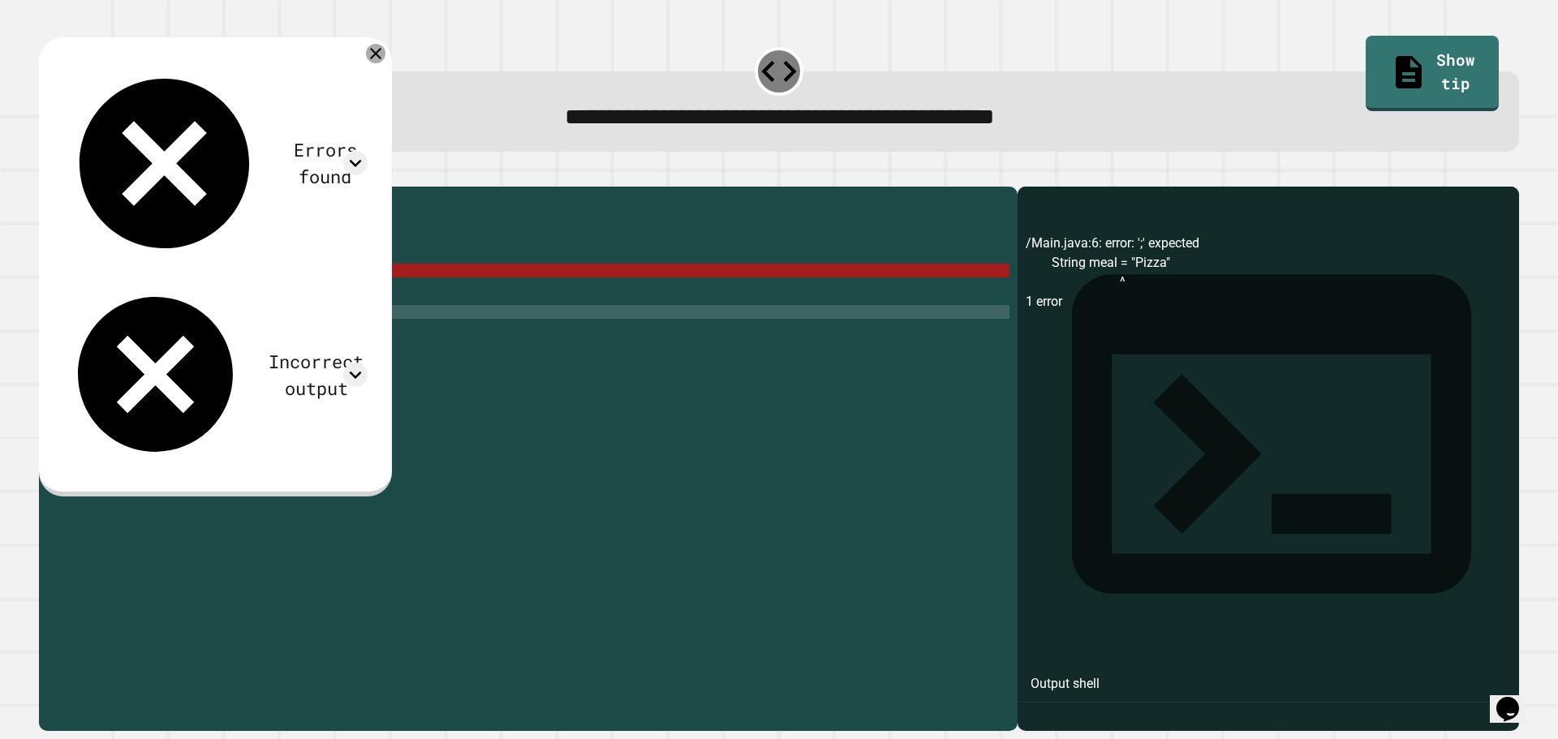
click at [385, 56] on icon at bounding box center [375, 53] width 19 height 19
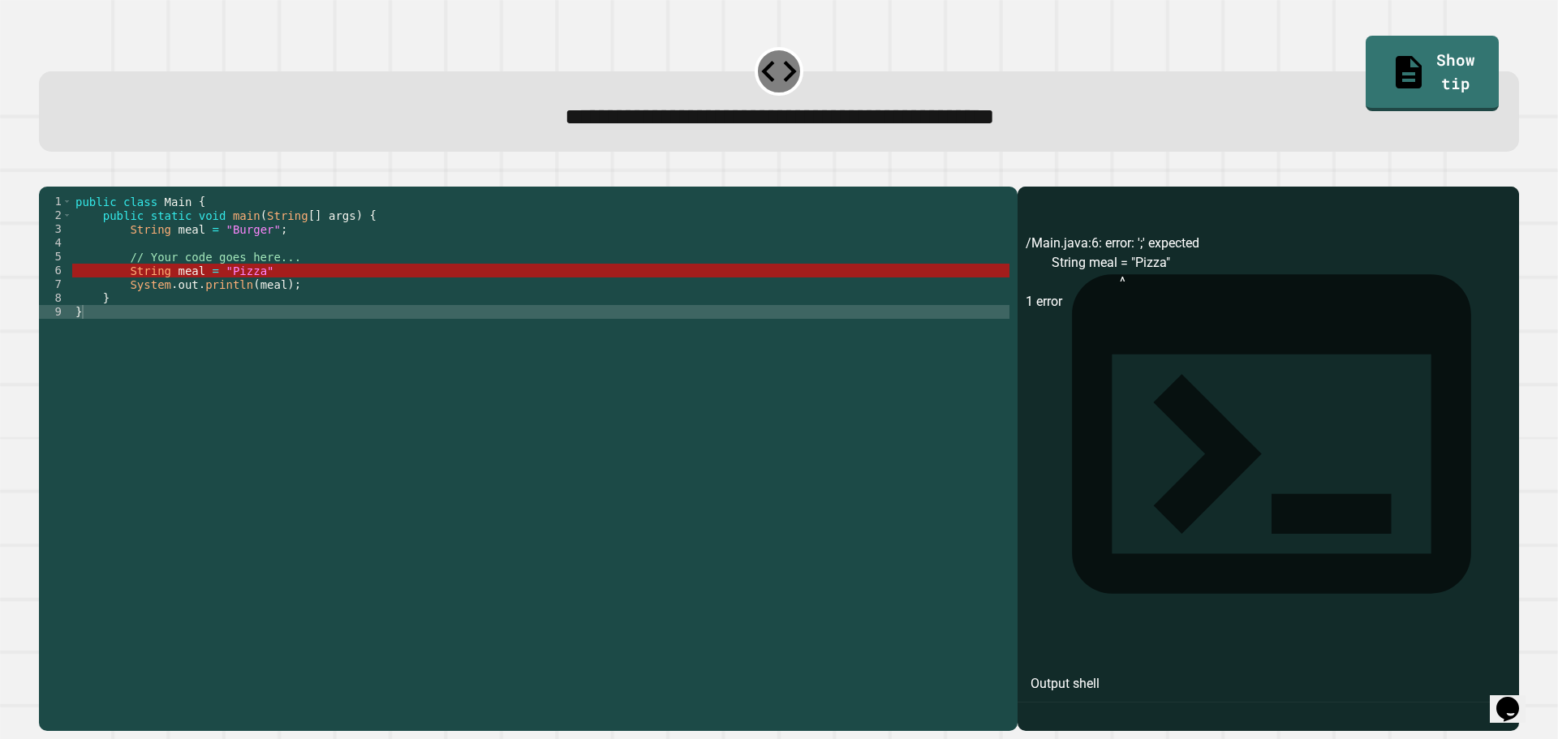
click at [294, 302] on div "public class Main { public static void main ( String [ ] args ) { String meal =…" at bounding box center [540, 443] width 937 height 497
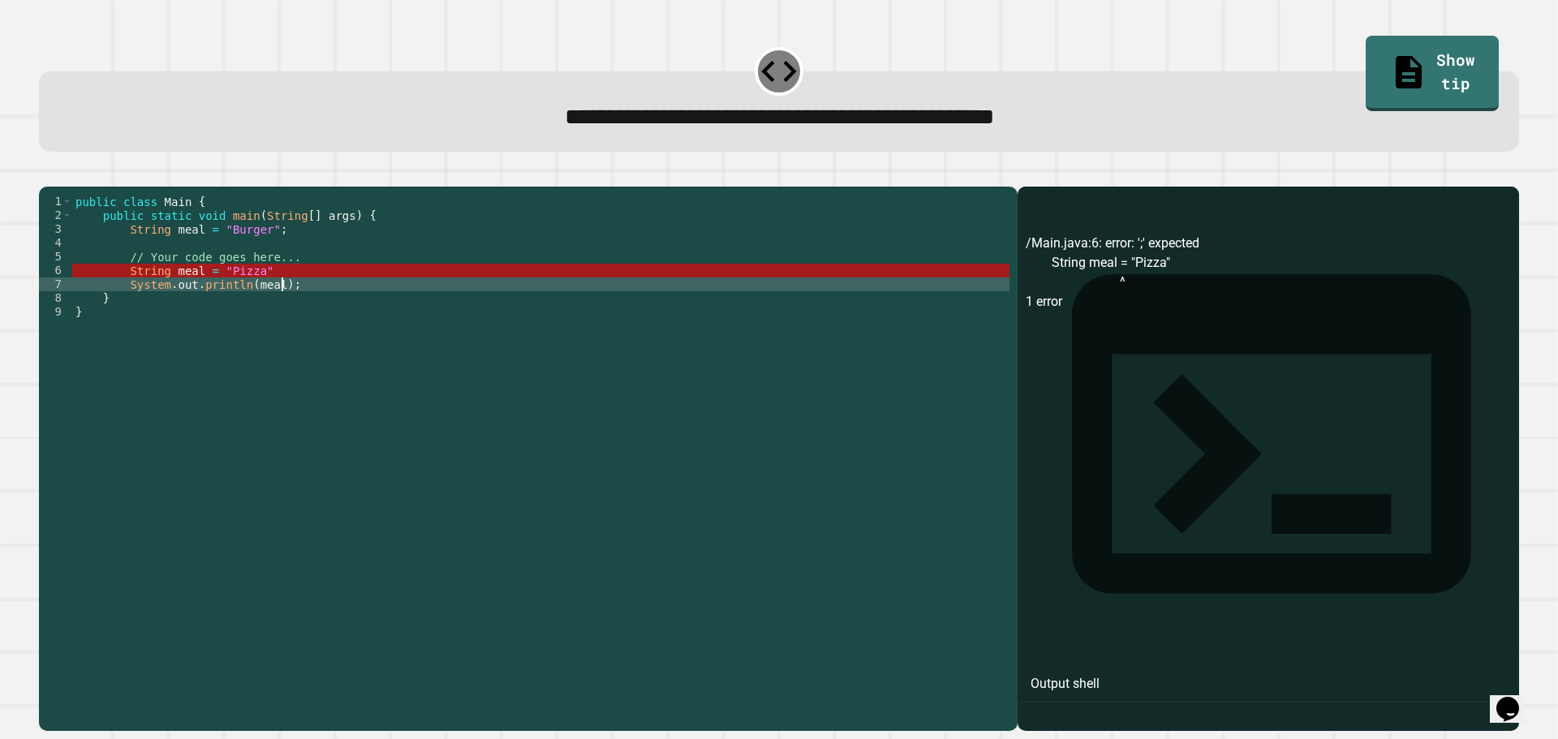
click at [273, 295] on div "public class Main { public static void main ( String [ ] args ) { String meal =…" at bounding box center [540, 443] width 937 height 497
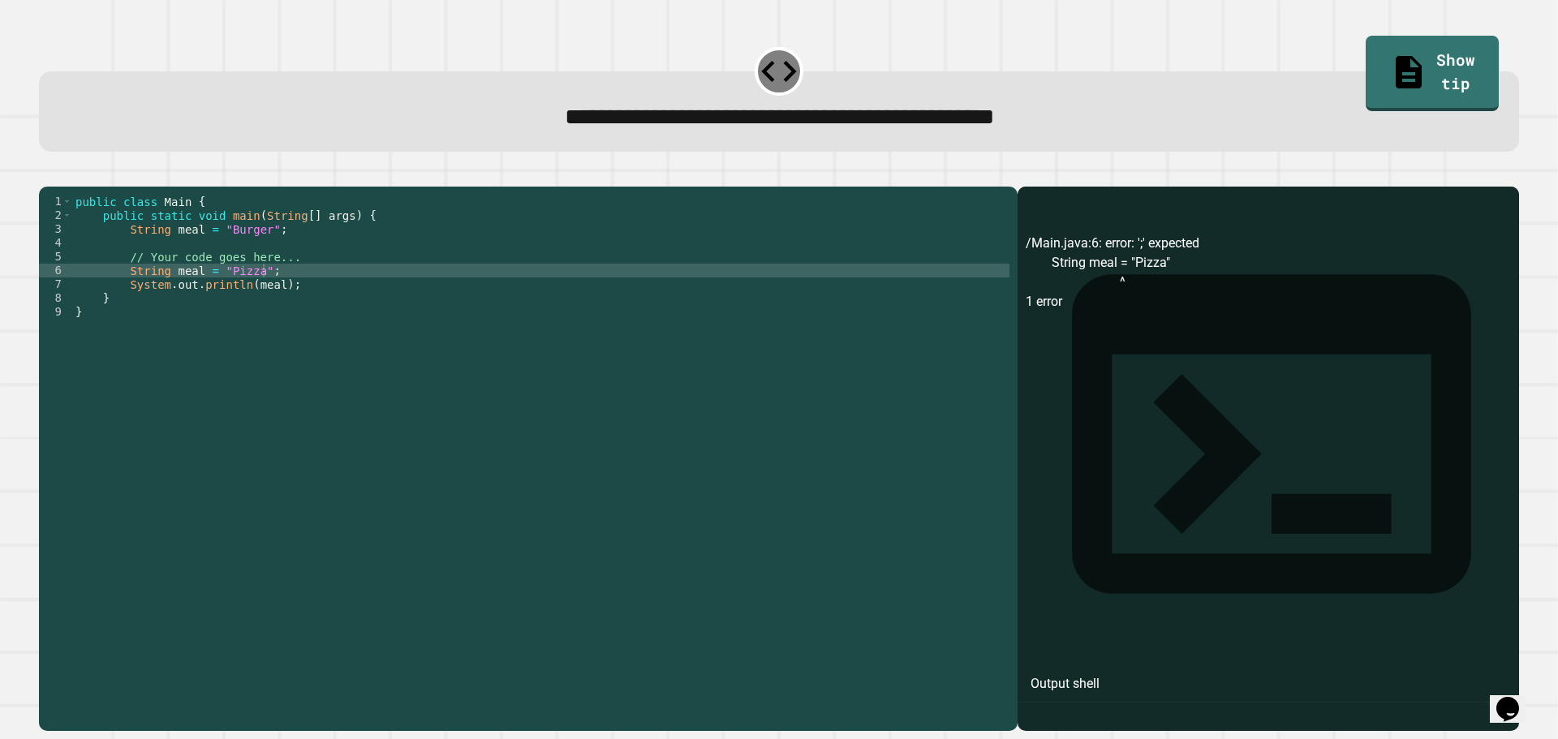
click at [47, 174] on icon "button" at bounding box center [47, 174] width 0 height 0
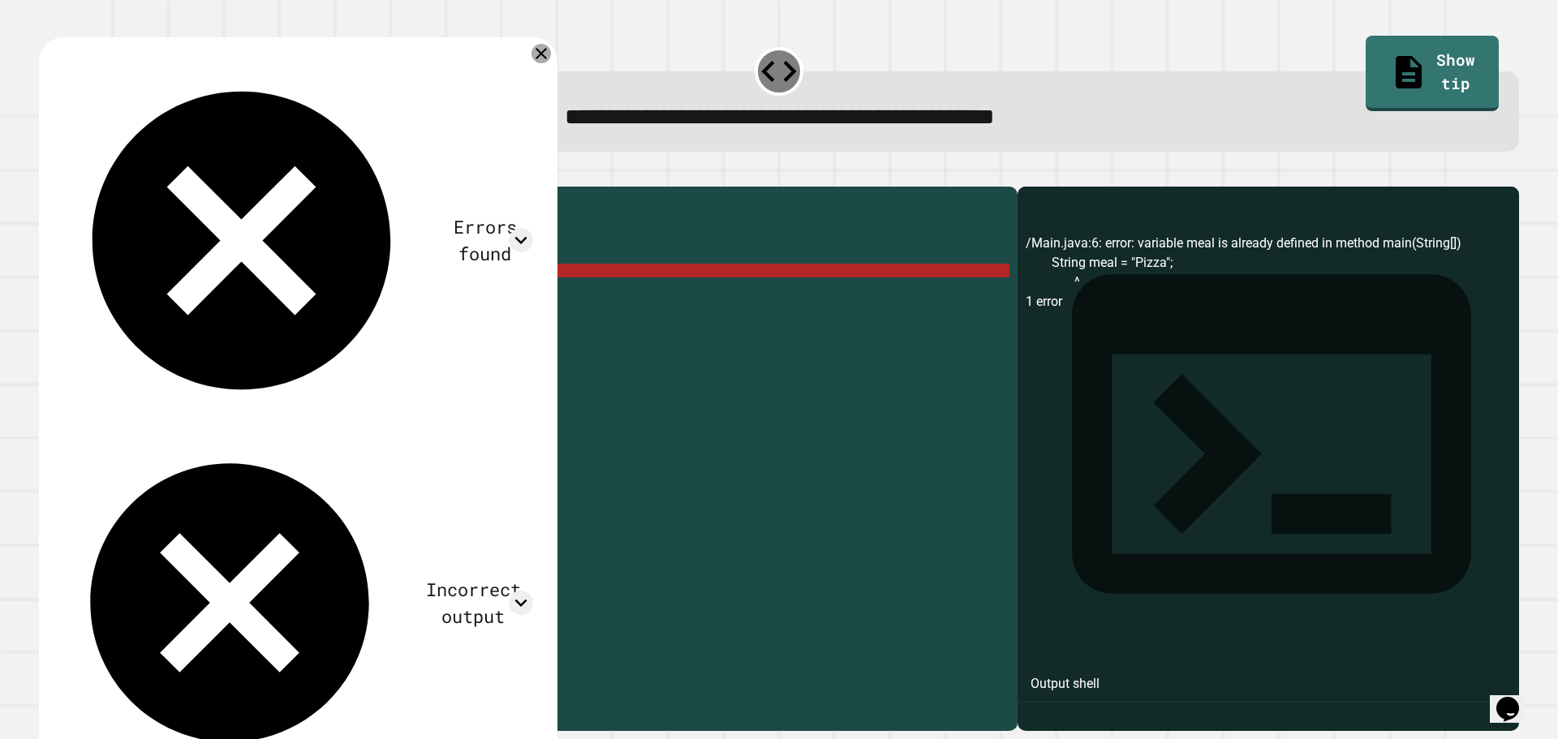
click at [536, 60] on icon at bounding box center [541, 53] width 19 height 19
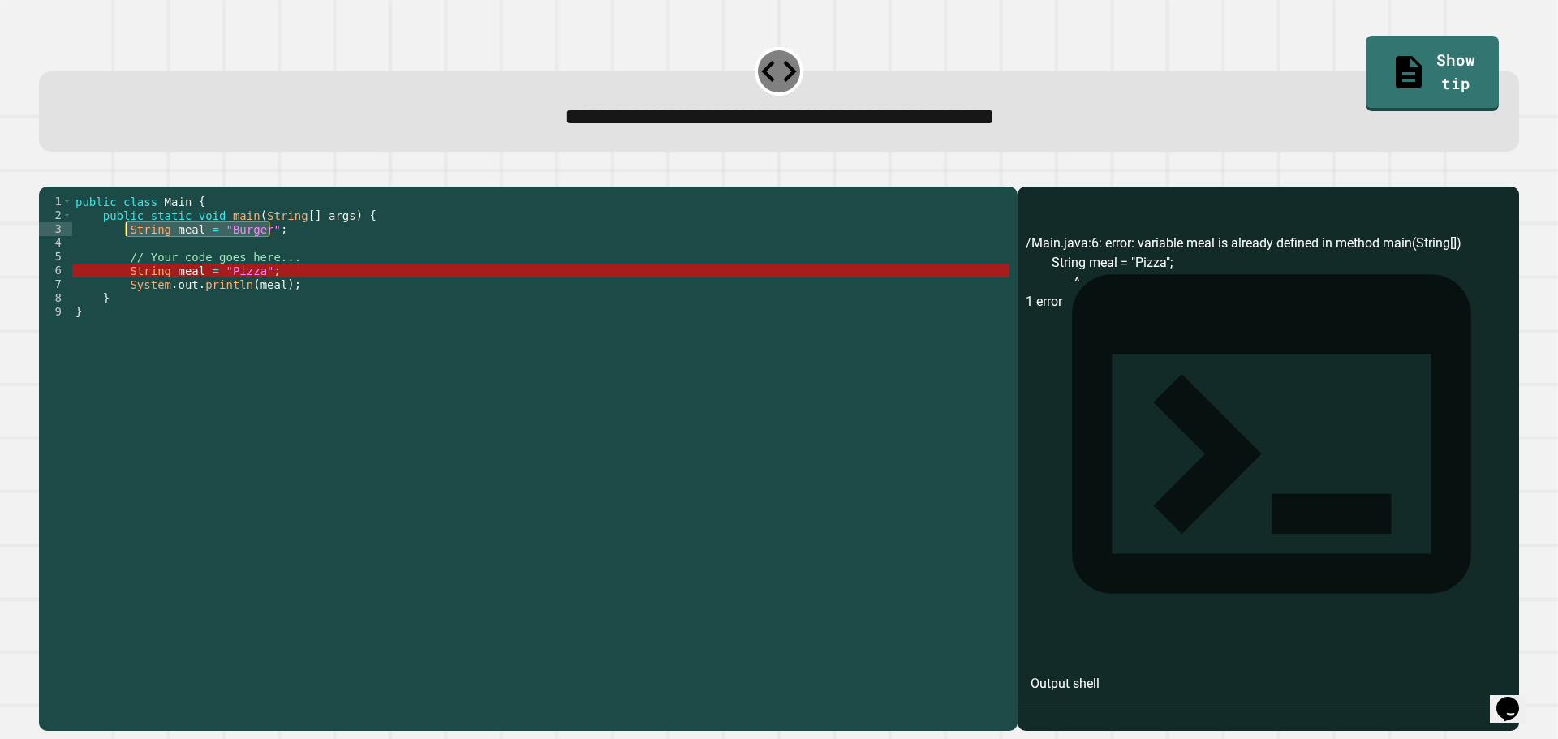
drag, startPoint x: 268, startPoint y: 252, endPoint x: 124, endPoint y: 256, distance: 143.7
click at [124, 256] on div "public class Main { public static void main ( String [ ] args ) { String meal =…" at bounding box center [540, 443] width 937 height 497
type textarea "**********"
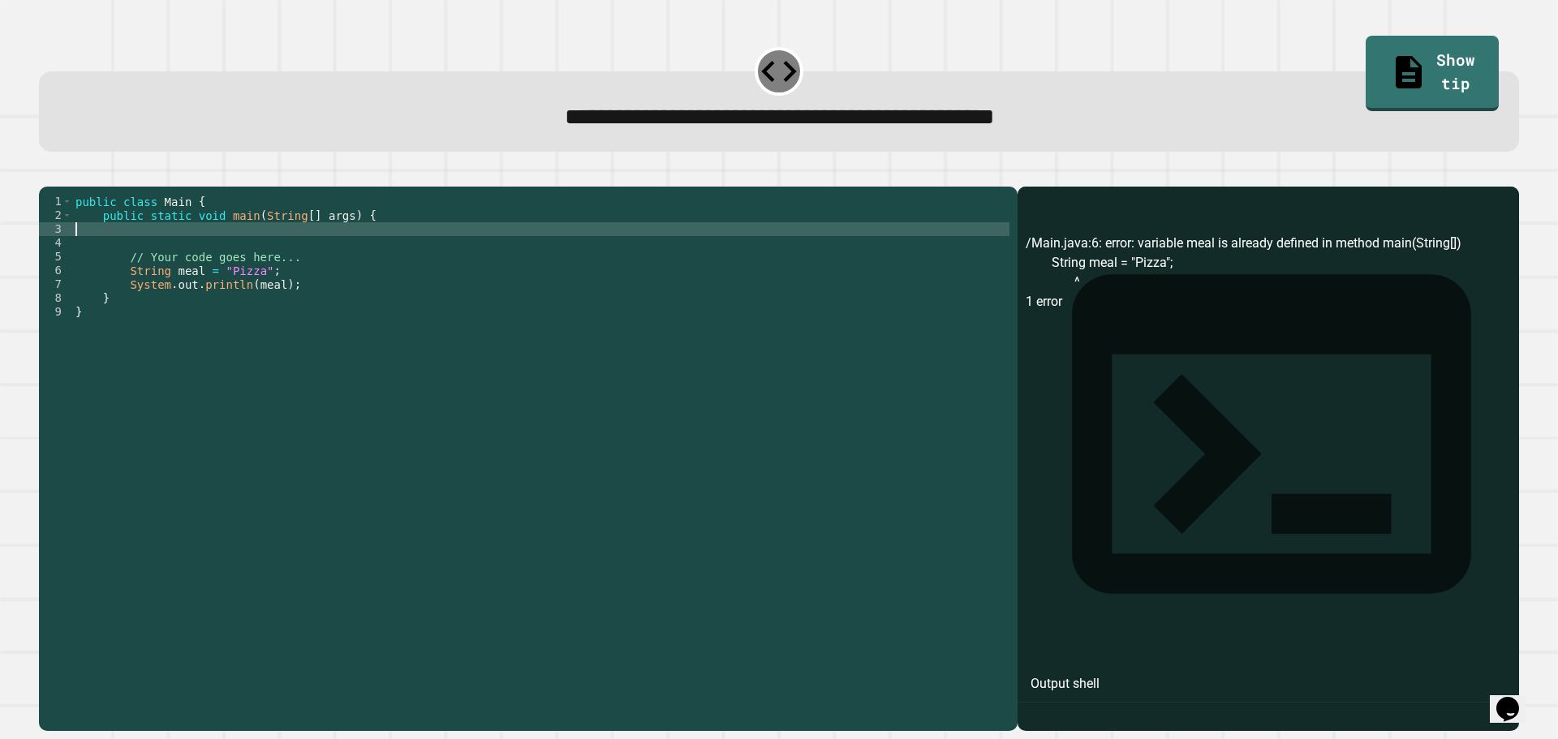
scroll to position [0, 0]
type textarea "**********"
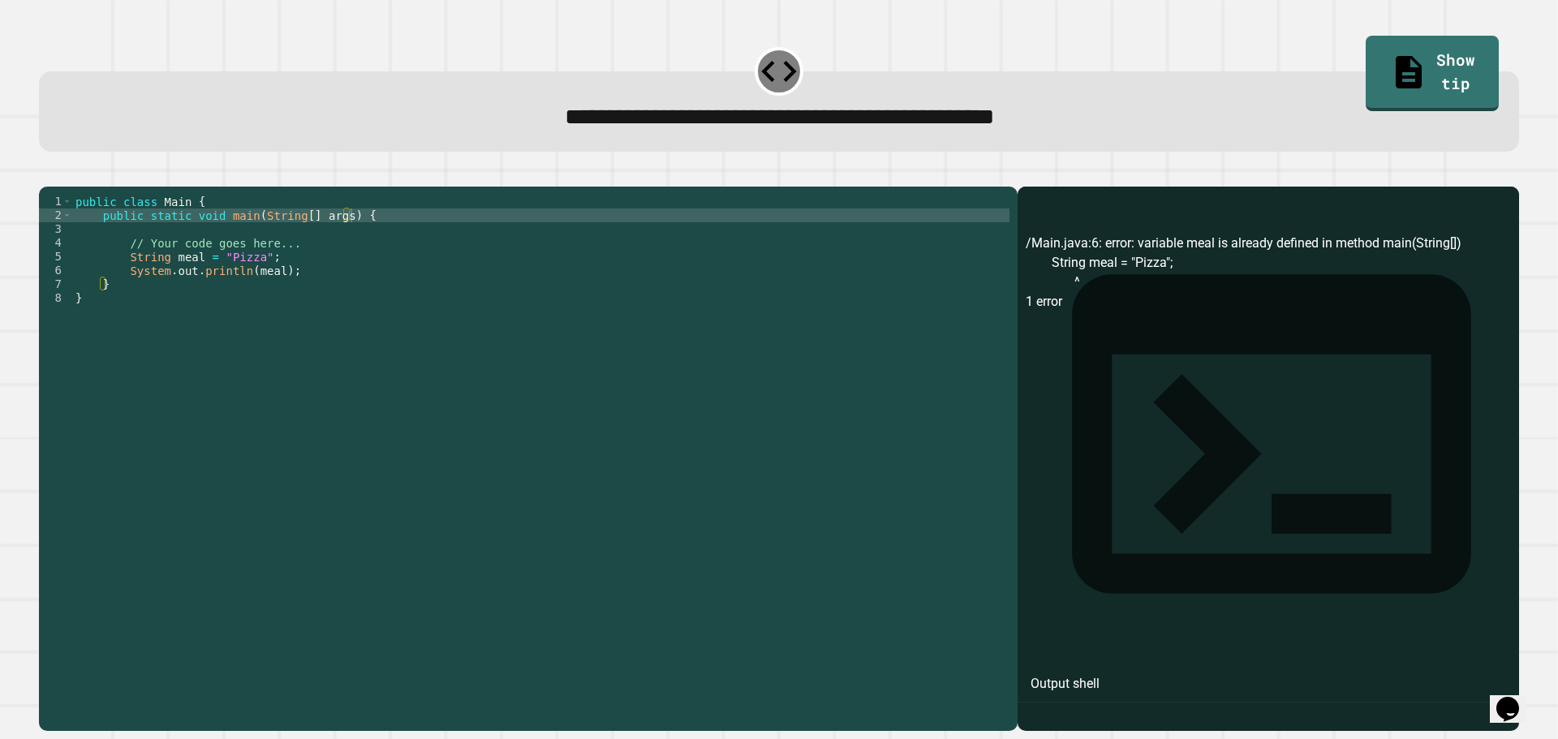
click at [70, 187] on div at bounding box center [779, 176] width 1480 height 19
click at [47, 174] on button "button" at bounding box center [47, 174] width 0 height 0
